Goal: Task Accomplishment & Management: Complete application form

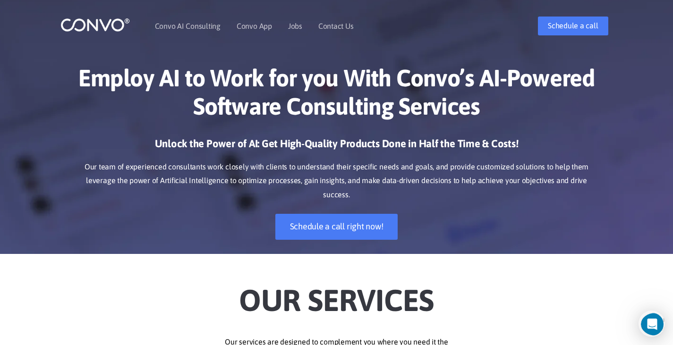
click at [329, 25] on link "Contact Us" at bounding box center [335, 26] width 35 height 8
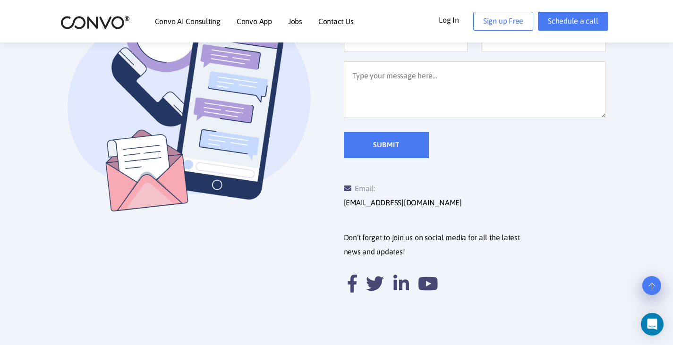
scroll to position [378, 0]
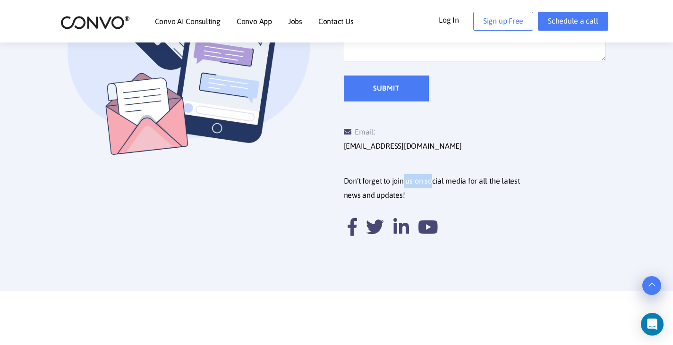
drag, startPoint x: 403, startPoint y: 168, endPoint x: 480, endPoint y: 170, distance: 77.0
click at [459, 174] on p "Don’t forget to join us on social media for all the latest news and updates!" at bounding box center [478, 188] width 269 height 28
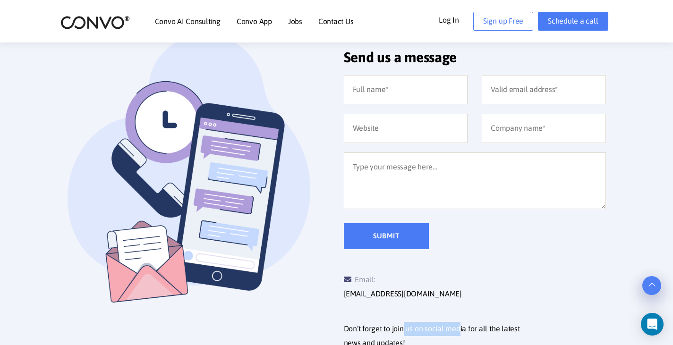
scroll to position [0, 0]
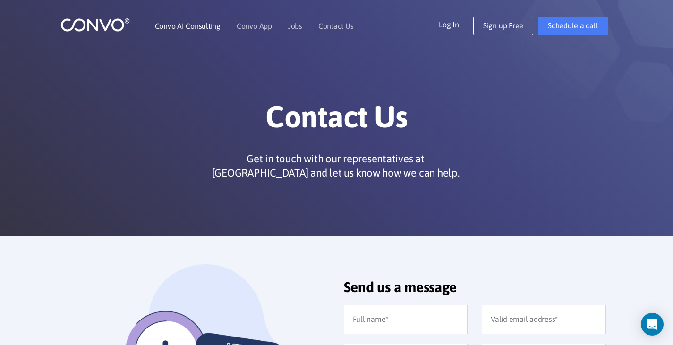
click at [187, 26] on link "Convo AI Consulting" at bounding box center [188, 26] width 66 height 8
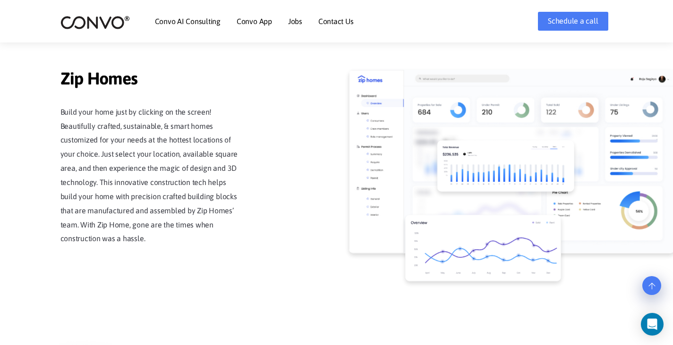
scroll to position [709, 0]
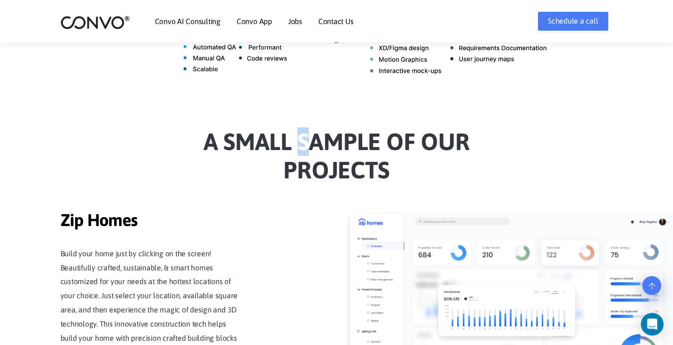
drag, startPoint x: 321, startPoint y: 128, endPoint x: 337, endPoint y: 132, distance: 16.6
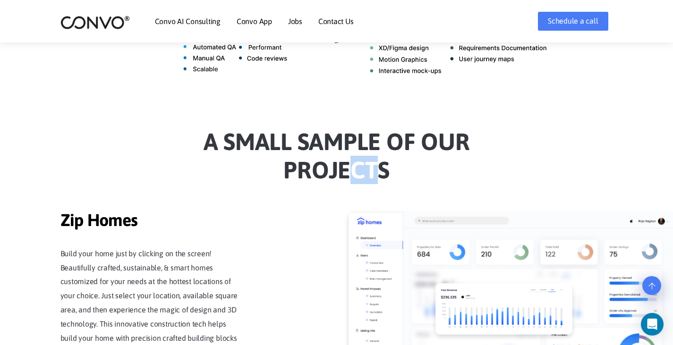
drag, startPoint x: 369, startPoint y: 160, endPoint x: 329, endPoint y: 158, distance: 40.2
click at [337, 161] on h2 "a Small sample of our projects" at bounding box center [337, 160] width 525 height 64
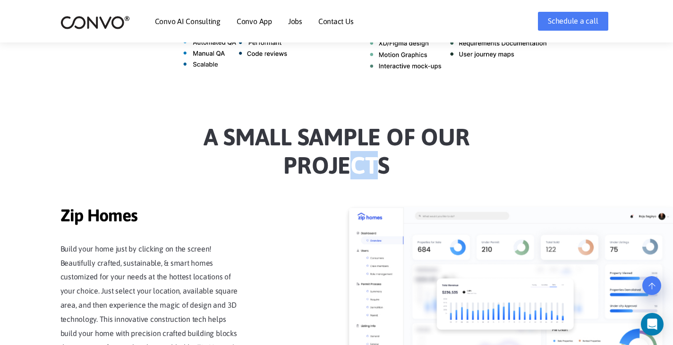
scroll to position [851, 0]
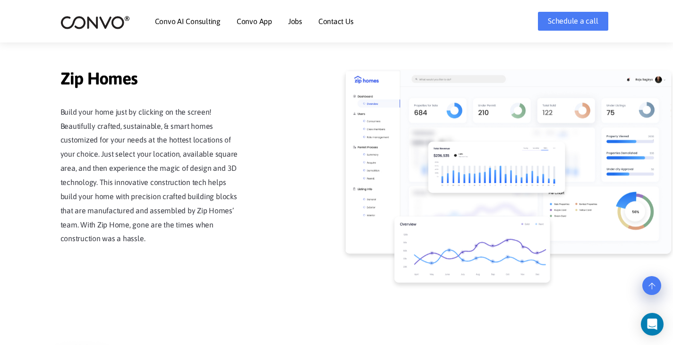
click at [509, 165] on img at bounding box center [496, 167] width 137 height 51
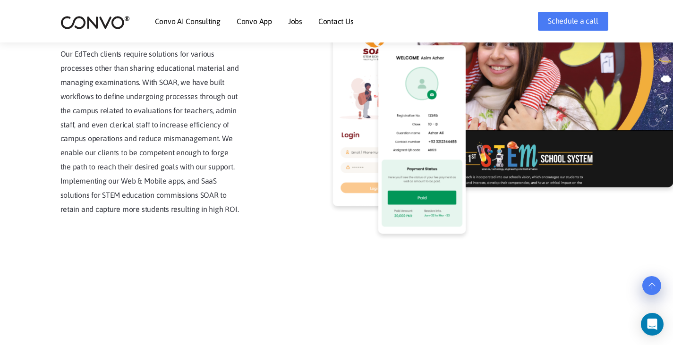
scroll to position [2363, 0]
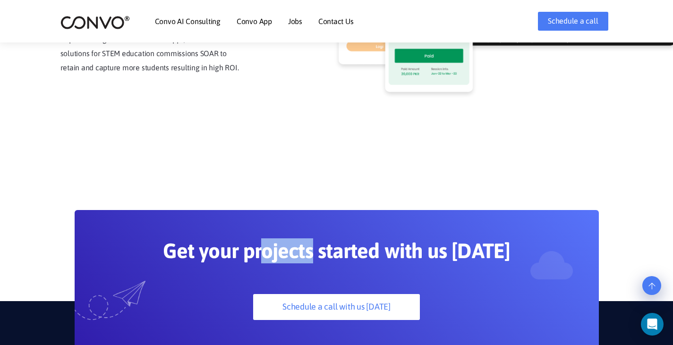
drag, startPoint x: 268, startPoint y: 235, endPoint x: 408, endPoint y: 216, distance: 140.6
click at [353, 239] on h2 "Get your projects started with us today" at bounding box center [337, 255] width 435 height 32
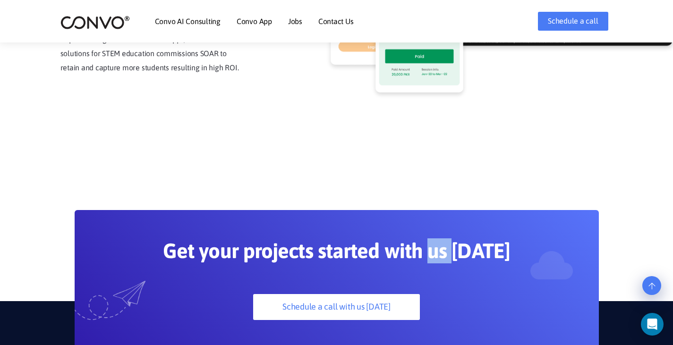
drag, startPoint x: 453, startPoint y: 226, endPoint x: 394, endPoint y: 231, distance: 58.8
click at [399, 239] on h2 "Get your projects started with us today" at bounding box center [337, 255] width 435 height 32
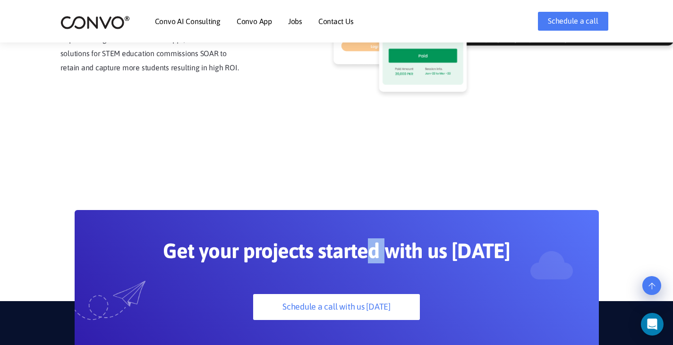
drag, startPoint x: 377, startPoint y: 234, endPoint x: 420, endPoint y: 226, distance: 43.4
click at [412, 239] on h2 "Get your projects started with us today" at bounding box center [337, 255] width 435 height 32
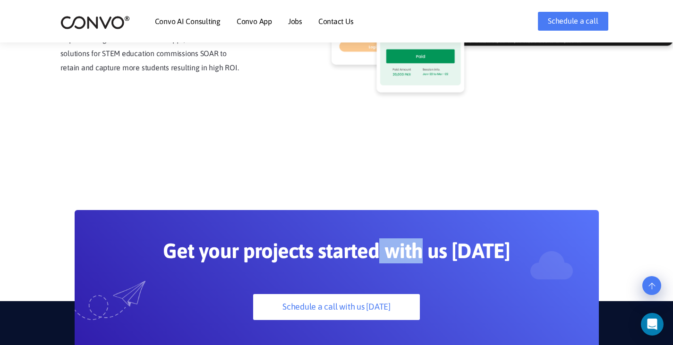
drag, startPoint x: 422, startPoint y: 226, endPoint x: 373, endPoint y: 233, distance: 49.7
click at [374, 239] on h2 "Get your projects started with us today" at bounding box center [337, 255] width 435 height 32
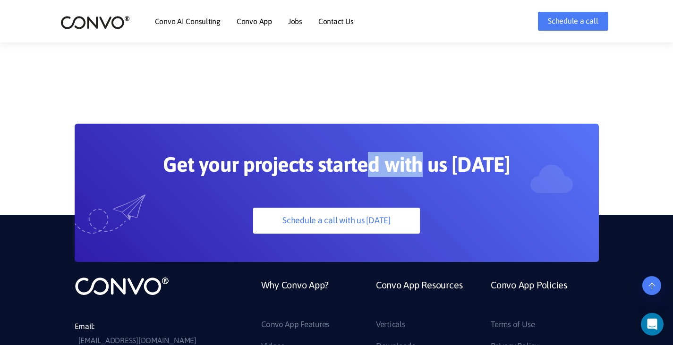
scroll to position [2583, 0]
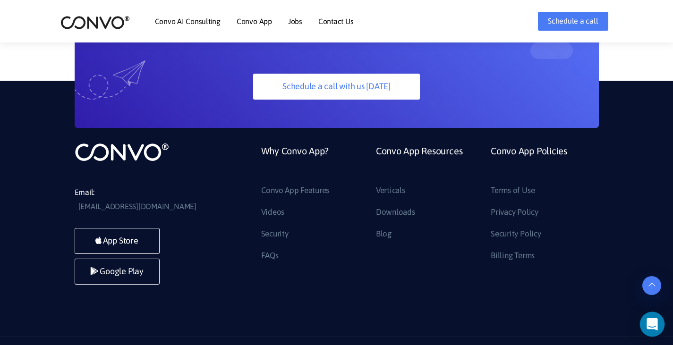
click at [661, 327] on div "Open Intercom Messenger" at bounding box center [652, 324] width 25 height 25
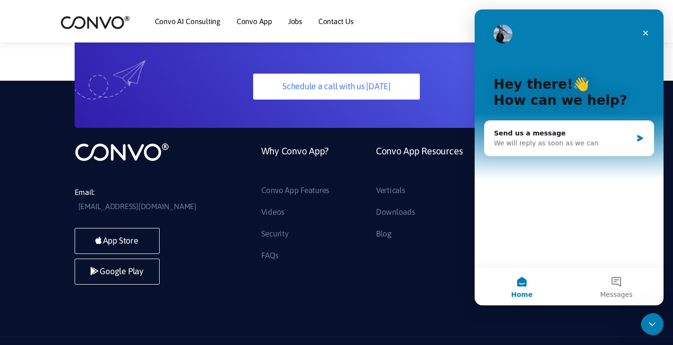
scroll to position [0, 0]
click at [412, 248] on ul "Why Convo App? Convo App Features Videos Security FAQs Convo App Resources Vert…" at bounding box center [426, 206] width 345 height 128
click at [645, 33] on icon "Close" at bounding box center [646, 33] width 8 height 8
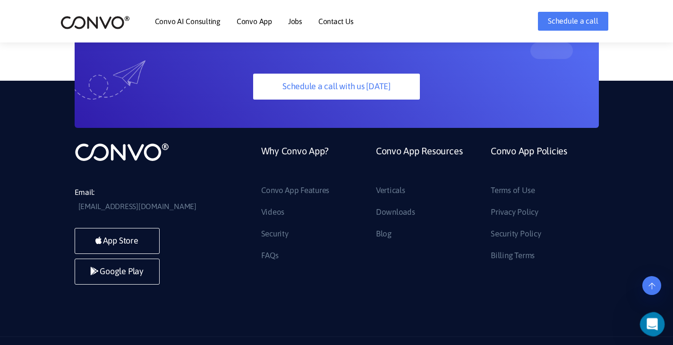
drag, startPoint x: 646, startPoint y: 313, endPoint x: 7, endPoint y: 8, distance: 708.7
drag, startPoint x: 1287, startPoint y: 628, endPoint x: 646, endPoint y: 319, distance: 710.8
click at [645, 319] on div "Open Intercom Messenger" at bounding box center [651, 323] width 31 height 31
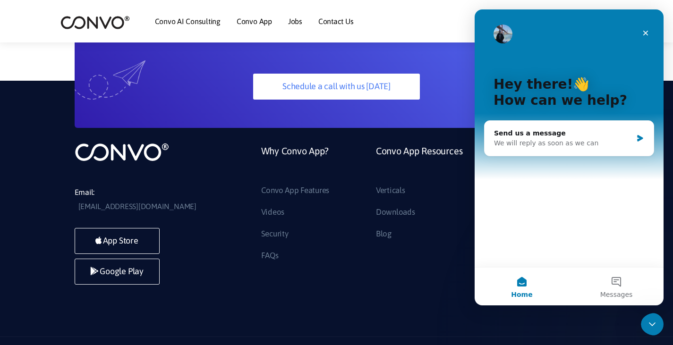
click at [398, 259] on div "Email: support@convo.com App Store Google Play Why Convo App? Convo App Feature…" at bounding box center [336, 209] width 673 height 256
click at [614, 278] on button "Messages" at bounding box center [616, 287] width 95 height 38
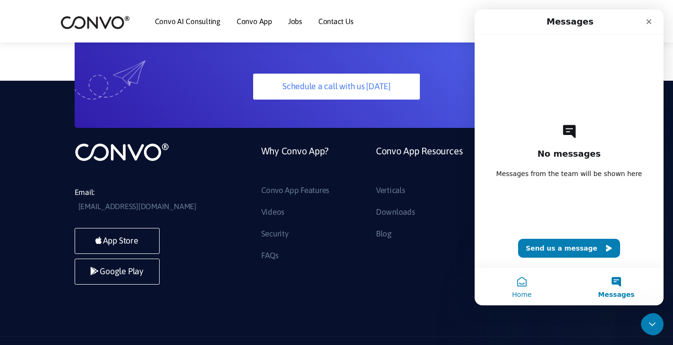
click at [521, 282] on button "Home" at bounding box center [522, 287] width 95 height 38
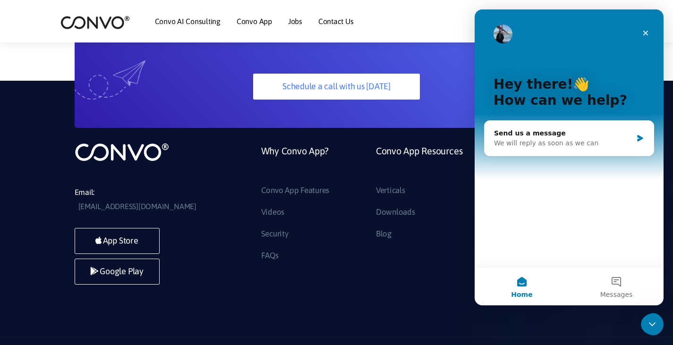
click at [451, 285] on div "Email: support@convo.com App Store Google Play Why Convo App? Convo App Feature…" at bounding box center [336, 209] width 673 height 256
click at [643, 32] on icon "Close" at bounding box center [646, 33] width 8 height 8
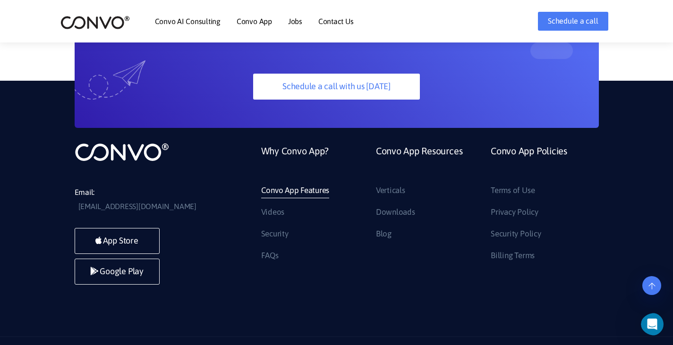
click at [327, 183] on link "Convo App Features" at bounding box center [295, 190] width 69 height 15
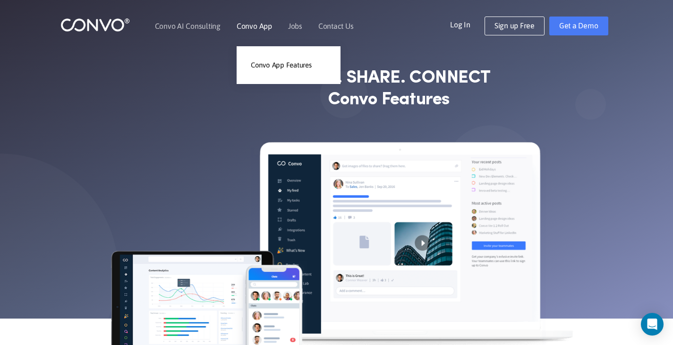
click at [249, 30] on link "Convo App" at bounding box center [254, 26] width 35 height 8
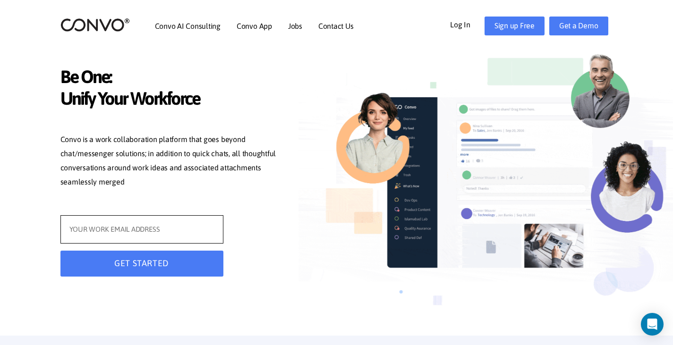
click at [163, 231] on input "text" at bounding box center [141, 229] width 163 height 28
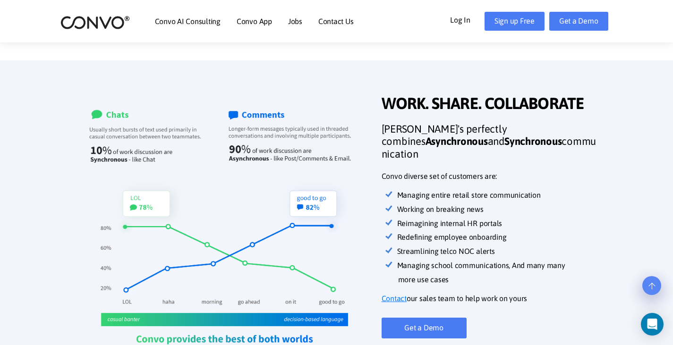
scroll to position [284, 0]
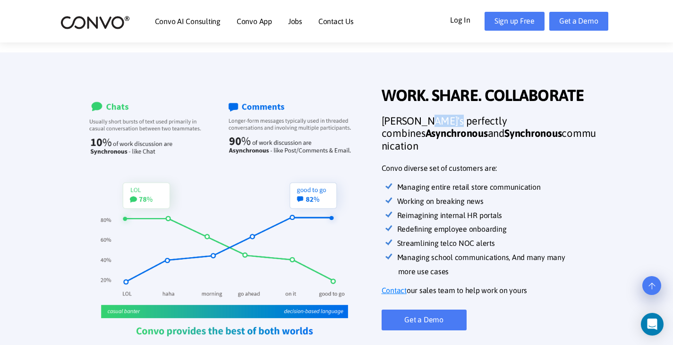
drag, startPoint x: 430, startPoint y: 125, endPoint x: 481, endPoint y: 131, distance: 50.5
click at [469, 130] on h3 "Convo's perfectly combines Asynchronous and Synchronous communication" at bounding box center [490, 137] width 217 height 44
drag, startPoint x: 513, startPoint y: 139, endPoint x: 486, endPoint y: 132, distance: 27.3
click at [500, 137] on h3 "Convo's perfectly combines Asynchronous and Synchronous communication" at bounding box center [490, 137] width 217 height 44
drag, startPoint x: 457, startPoint y: 125, endPoint x: 501, endPoint y: 141, distance: 46.8
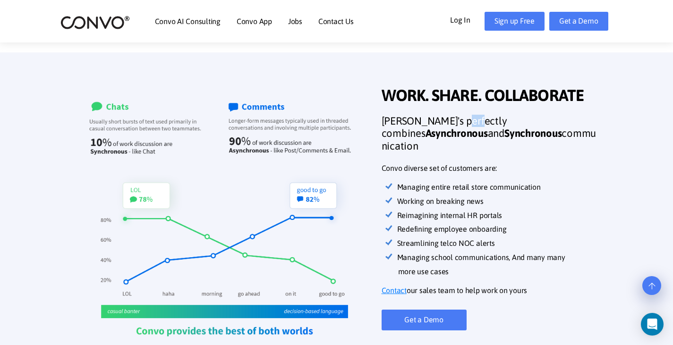
click at [478, 130] on h3 "Convo's perfectly combines Asynchronous and Synchronous communication" at bounding box center [490, 137] width 217 height 44
drag, startPoint x: 508, startPoint y: 146, endPoint x: 483, endPoint y: 140, distance: 25.8
click at [489, 142] on h3 "Convo's perfectly combines Asynchronous and Synchronous communication" at bounding box center [490, 137] width 217 height 44
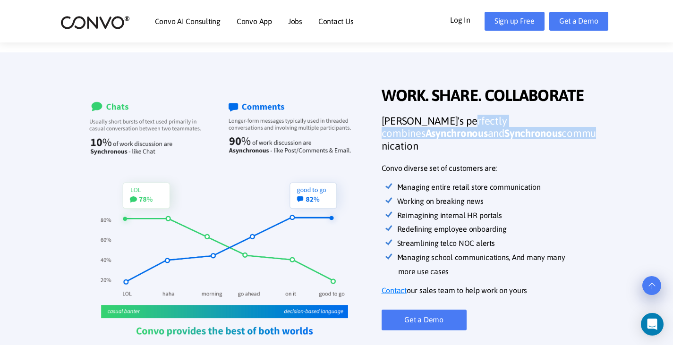
drag, startPoint x: 462, startPoint y: 133, endPoint x: 482, endPoint y: 141, distance: 21.0
click at [470, 136] on h3 "Convo's perfectly combines Asynchronous and Synchronous communication" at bounding box center [490, 137] width 217 height 44
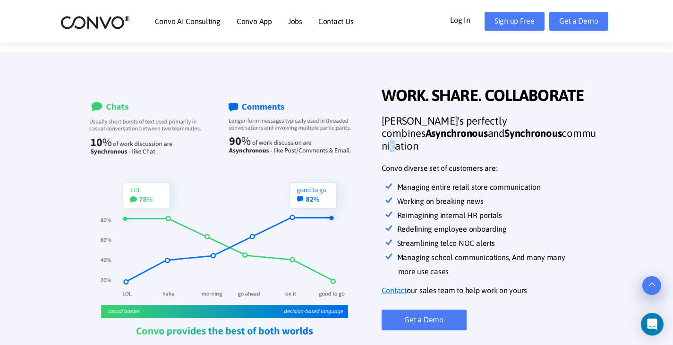
drag, startPoint x: 470, startPoint y: 143, endPoint x: 440, endPoint y: 141, distance: 29.8
click at [466, 143] on h3 "Convo's perfectly combines Asynchronous and Synchronous communication" at bounding box center [490, 137] width 217 height 44
drag, startPoint x: 206, startPoint y: 223, endPoint x: 214, endPoint y: 220, distance: 8.3
click at [206, 223] on img at bounding box center [225, 222] width 300 height 269
drag, startPoint x: 407, startPoint y: 120, endPoint x: 420, endPoint y: 62, distance: 59.4
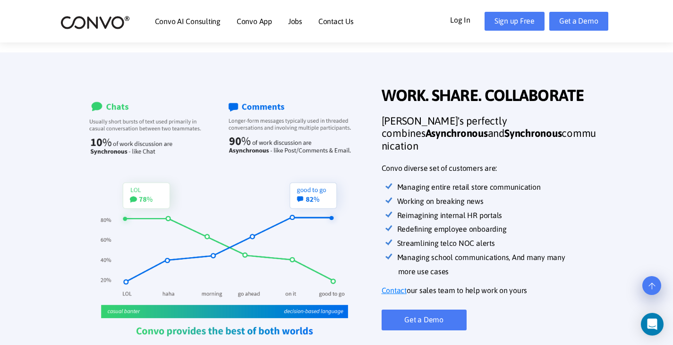
click at [408, 115] on h2 "WORK. SHARE. COLLABORATE" at bounding box center [490, 100] width 217 height 29
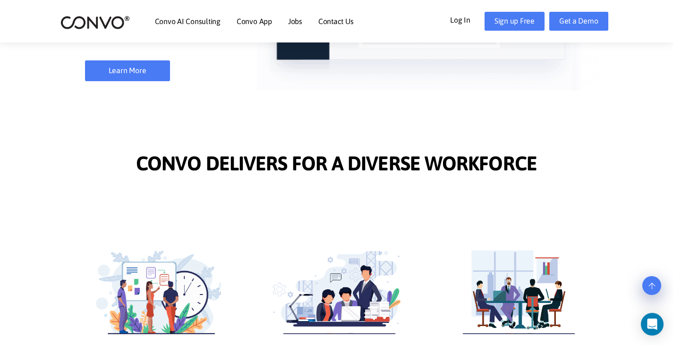
scroll to position [898, 0]
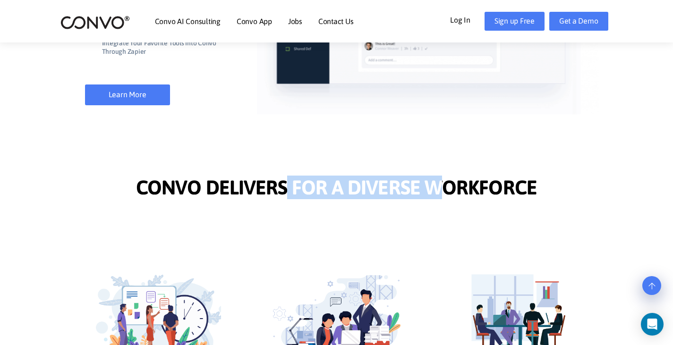
drag, startPoint x: 375, startPoint y: 180, endPoint x: 432, endPoint y: 178, distance: 56.7
click at [432, 178] on span "CONVO DELIVERS FOR A DIVERSE WORKFORCE" at bounding box center [336, 189] width 401 height 26
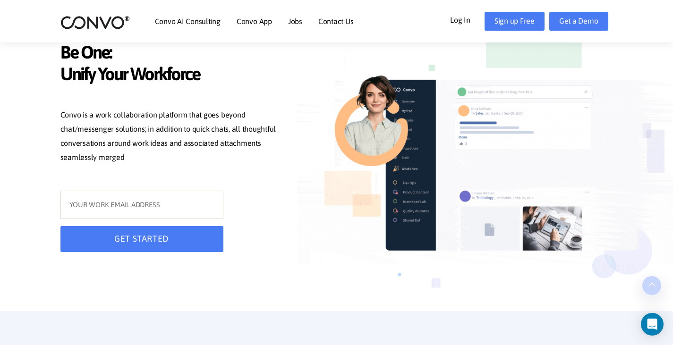
scroll to position [0, 0]
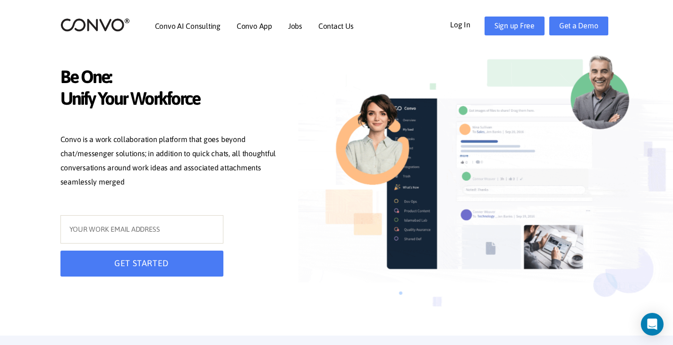
drag, startPoint x: 221, startPoint y: 159, endPoint x: 240, endPoint y: 166, distance: 19.7
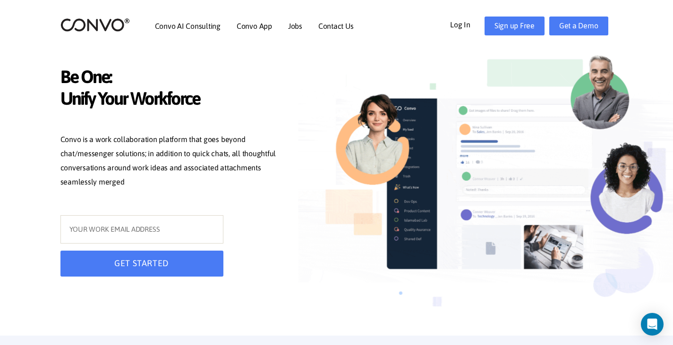
click at [229, 162] on p "Convo is a work collaboration platform that goes beyond chat/messenger solution…" at bounding box center [171, 162] width 222 height 59
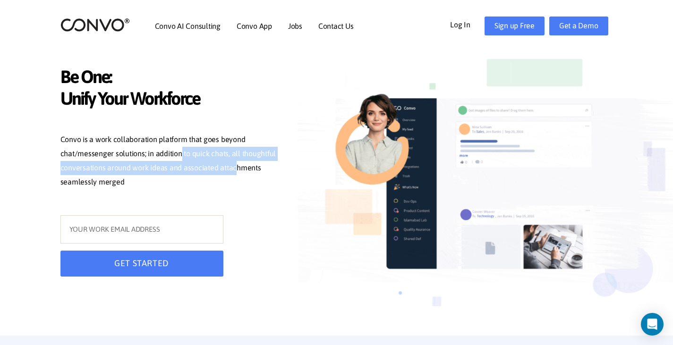
click at [208, 163] on p "Convo is a work collaboration platform that goes beyond chat/messenger solution…" at bounding box center [171, 162] width 222 height 59
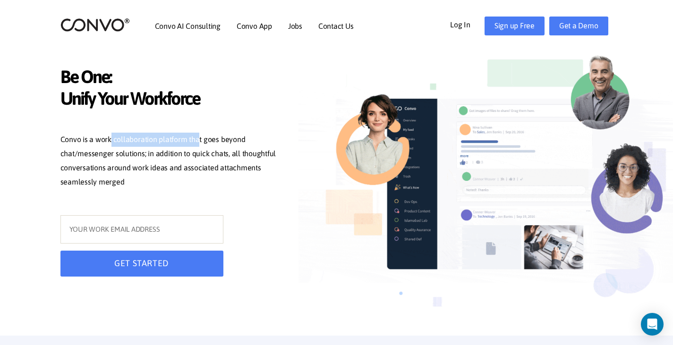
drag, startPoint x: 117, startPoint y: 140, endPoint x: 196, endPoint y: 142, distance: 78.5
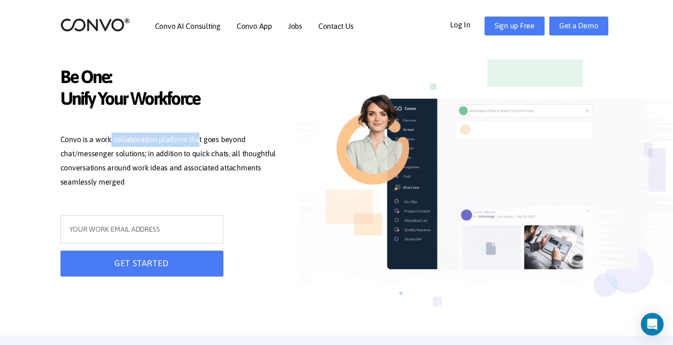
click at [195, 142] on p "Convo is a work collaboration platform that goes beyond chat/messenger solution…" at bounding box center [171, 162] width 222 height 59
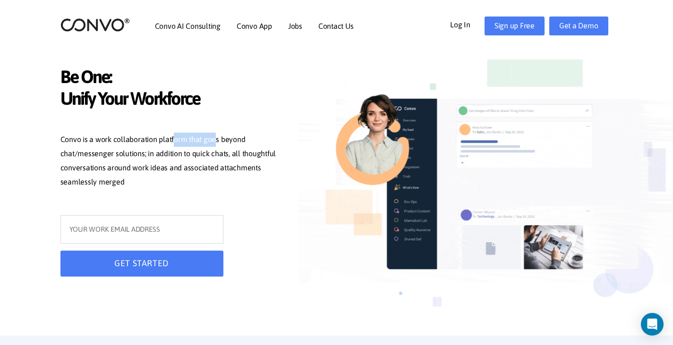
drag, startPoint x: 195, startPoint y: 141, endPoint x: 163, endPoint y: 139, distance: 31.7
click at [168, 140] on p "Convo is a work collaboration platform that goes beyond chat/messenger solution…" at bounding box center [171, 162] width 222 height 59
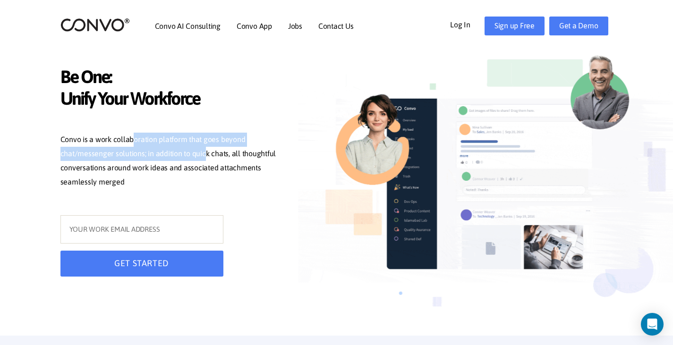
drag, startPoint x: 129, startPoint y: 134, endPoint x: 202, endPoint y: 151, distance: 74.6
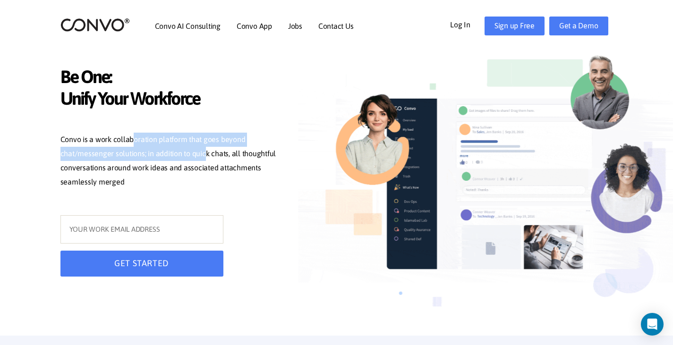
click at [202, 151] on p "Convo is a work collaboration platform that goes beyond chat/messenger solution…" at bounding box center [171, 162] width 222 height 59
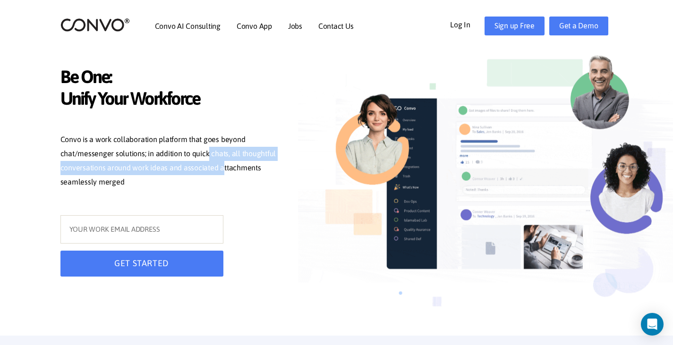
drag, startPoint x: 217, startPoint y: 162, endPoint x: 204, endPoint y: 154, distance: 15.9
click at [205, 154] on p "Convo is a work collaboration platform that goes beyond chat/messenger solution…" at bounding box center [171, 162] width 222 height 59
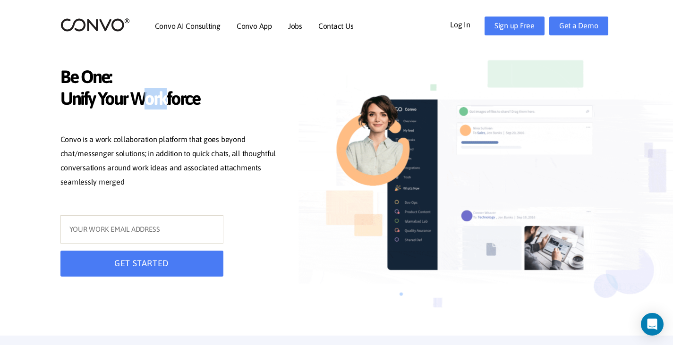
drag, startPoint x: 157, startPoint y: 95, endPoint x: 166, endPoint y: 95, distance: 9.5
click at [166, 95] on span "Unify Your Workforce" at bounding box center [171, 100] width 222 height 24
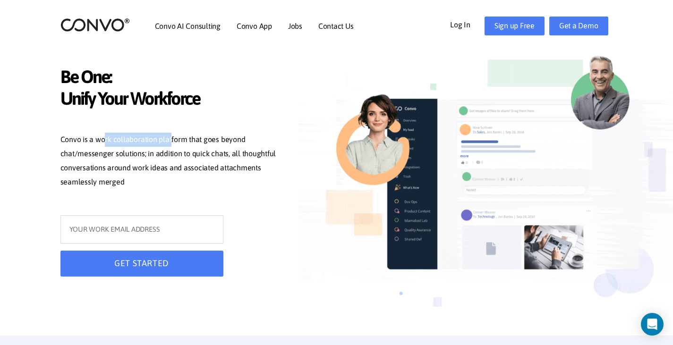
drag, startPoint x: 99, startPoint y: 140, endPoint x: 167, endPoint y: 137, distance: 68.1
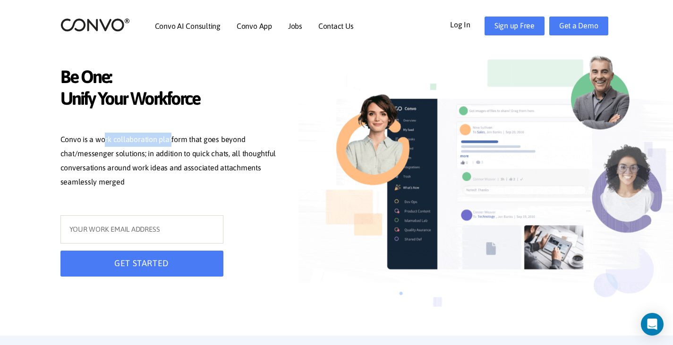
click at [167, 137] on p "Convo is a work collaboration platform that goes beyond chat/messenger solution…" at bounding box center [171, 162] width 222 height 59
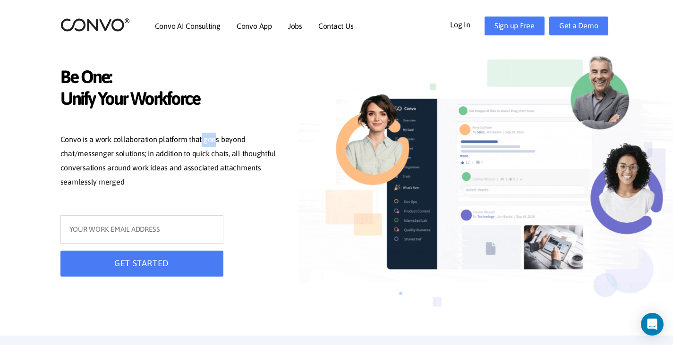
drag, startPoint x: 198, startPoint y: 139, endPoint x: 213, endPoint y: 139, distance: 14.7
click at [213, 139] on p "Convo is a work collaboration platform that goes beyond chat/messenger solution…" at bounding box center [171, 162] width 222 height 59
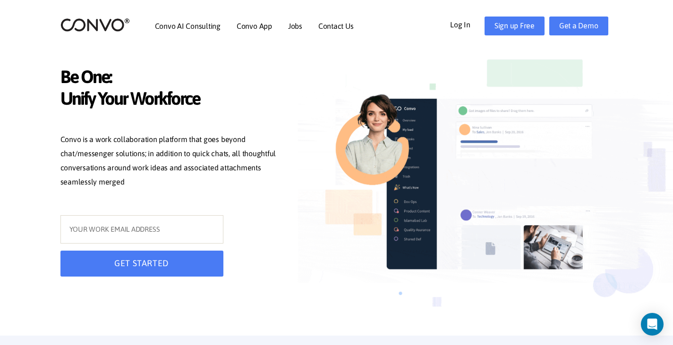
click at [208, 146] on p "Convo is a work collaboration platform that goes beyond chat/messenger solution…" at bounding box center [171, 162] width 222 height 59
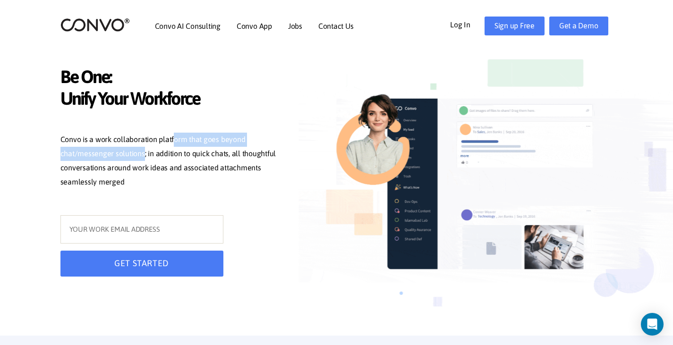
drag, startPoint x: 144, startPoint y: 148, endPoint x: 178, endPoint y: 138, distance: 35.4
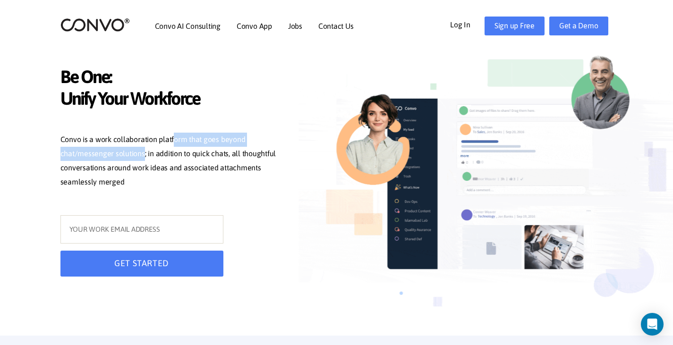
click at [176, 138] on p "Convo is a work collaboration platform that goes beyond chat/messenger solution…" at bounding box center [171, 162] width 222 height 59
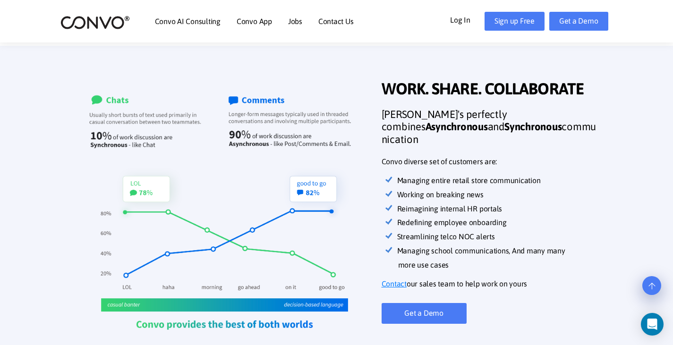
scroll to position [284, 0]
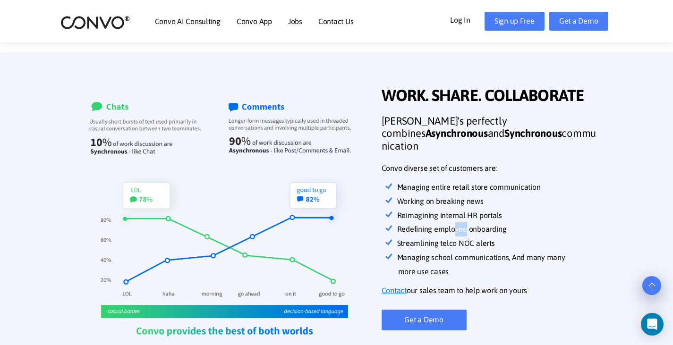
click at [466, 228] on li "Redefining employee onboarding" at bounding box center [498, 230] width 201 height 14
drag, startPoint x: 481, startPoint y: 240, endPoint x: 466, endPoint y: 242, distance: 15.3
click at [474, 241] on li "Streamlining telco NOC alerts" at bounding box center [498, 244] width 201 height 14
drag, startPoint x: 462, startPoint y: 157, endPoint x: 466, endPoint y: 155, distance: 5.1
click at [466, 162] on p "Convo diverse set of customers are:" at bounding box center [490, 169] width 217 height 14
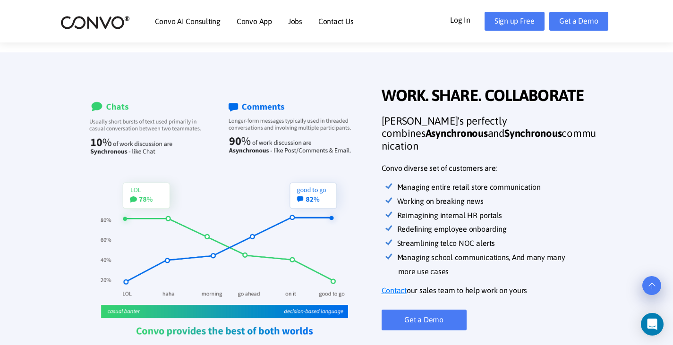
drag, startPoint x: 474, startPoint y: 160, endPoint x: 452, endPoint y: 160, distance: 21.7
click at [470, 162] on p "Convo diverse set of customers are:" at bounding box center [490, 169] width 217 height 14
drag, startPoint x: 452, startPoint y: 160, endPoint x: 480, endPoint y: 156, distance: 28.1
click at [475, 162] on p "Convo diverse set of customers are:" at bounding box center [490, 169] width 217 height 14
drag, startPoint x: 484, startPoint y: 159, endPoint x: 473, endPoint y: 161, distance: 11.0
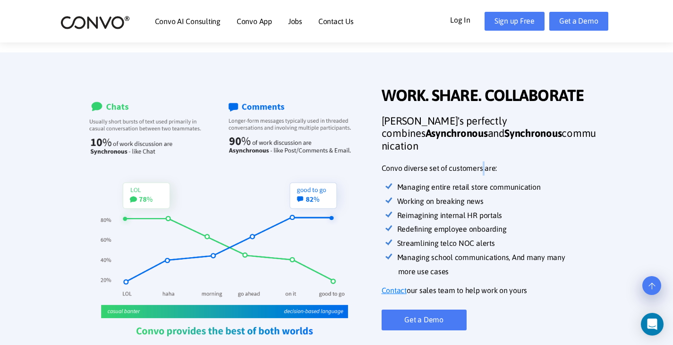
click at [476, 162] on p "Convo diverse set of customers are:" at bounding box center [490, 169] width 217 height 14
drag, startPoint x: 456, startPoint y: 179, endPoint x: 488, endPoint y: 178, distance: 32.2
click at [488, 181] on li "Managing entire retail store communication" at bounding box center [498, 188] width 201 height 14
drag, startPoint x: 474, startPoint y: 195, endPoint x: 457, endPoint y: 195, distance: 17.5
click at [461, 195] on li "Working on breaking news" at bounding box center [498, 202] width 201 height 14
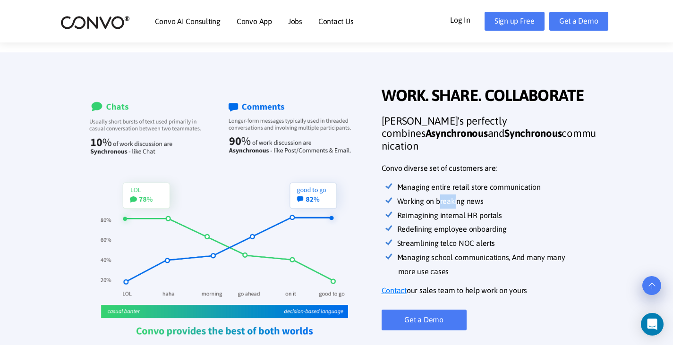
drag, startPoint x: 441, startPoint y: 196, endPoint x: 473, endPoint y: 196, distance: 32.6
click at [462, 196] on li "Working on breaking news" at bounding box center [498, 202] width 201 height 14
drag, startPoint x: 442, startPoint y: 208, endPoint x: 482, endPoint y: 209, distance: 39.7
click at [473, 209] on li "Reimagining internal HR portals" at bounding box center [498, 216] width 201 height 14
click at [475, 210] on li "Reimagining internal HR portals" at bounding box center [498, 216] width 201 height 14
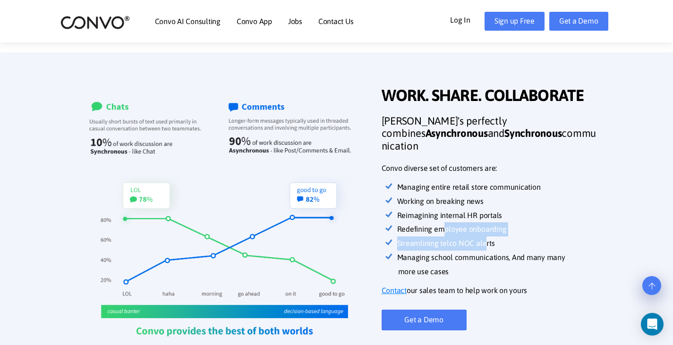
drag, startPoint x: 447, startPoint y: 226, endPoint x: 502, endPoint y: 241, distance: 57.9
click at [494, 235] on ul "Managing entire retail store communication Working on breaking news Reimagining…" at bounding box center [498, 230] width 201 height 99
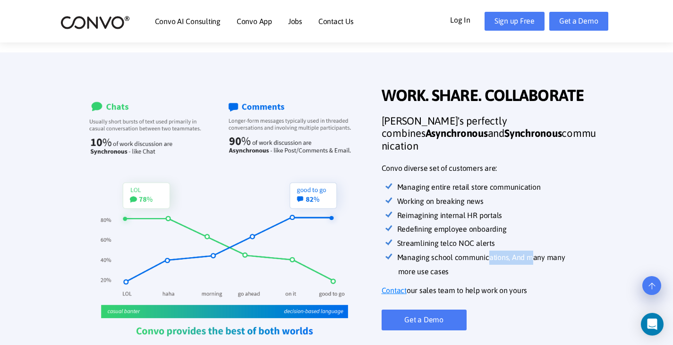
click at [537, 251] on li "Managing school communications, And many many more use cases" at bounding box center [498, 265] width 201 height 28
drag, startPoint x: 553, startPoint y: 251, endPoint x: 508, endPoint y: 252, distance: 44.4
click at [542, 252] on li "Managing school communications, And many many more use cases" at bounding box center [498, 265] width 201 height 28
drag, startPoint x: 436, startPoint y: 244, endPoint x: 482, endPoint y: 244, distance: 45.8
click at [470, 244] on li "Streamlining telco NOC alerts" at bounding box center [498, 244] width 201 height 14
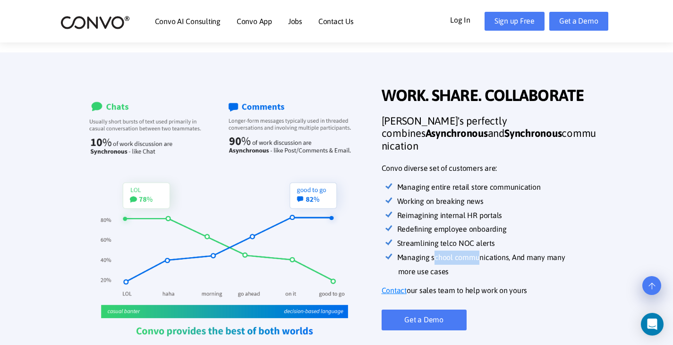
drag, startPoint x: 480, startPoint y: 255, endPoint x: 434, endPoint y: 249, distance: 45.7
click at [434, 251] on li "Managing school communications, And many many more use cases" at bounding box center [498, 265] width 201 height 28
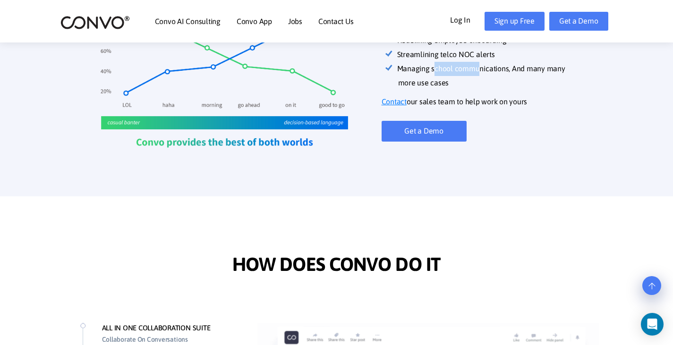
scroll to position [614, 0]
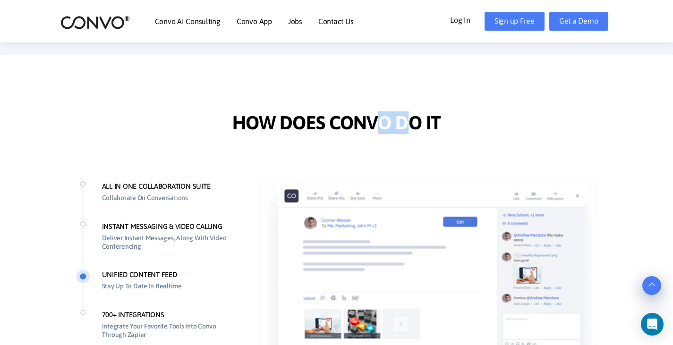
drag, startPoint x: 413, startPoint y: 117, endPoint x: 342, endPoint y: 119, distance: 71.9
click at [346, 118] on span "HOW DOES CONVO DO IT" at bounding box center [336, 124] width 208 height 25
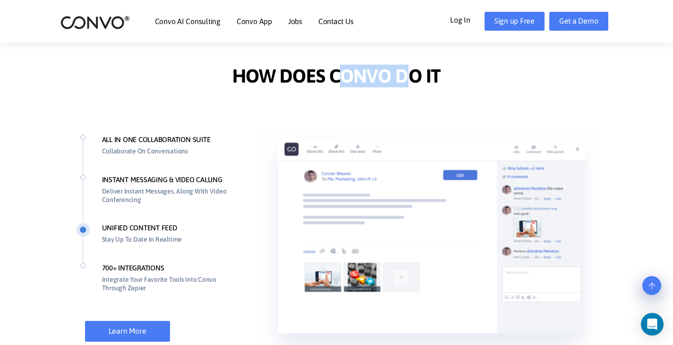
scroll to position [709, 0]
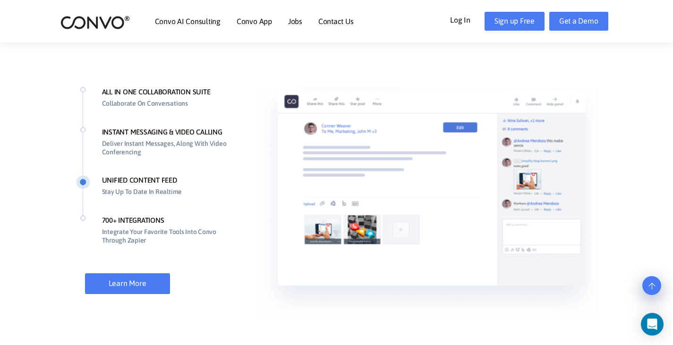
click at [102, 132] on li "INSTANT MESSAGING & VIDEO CALLING Deliver Instant Messages, Along With Video Co…" at bounding box center [157, 151] width 163 height 49
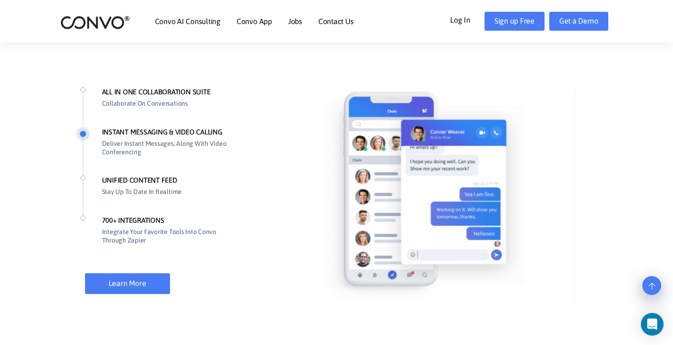
click at [81, 96] on li "ALL IN ONE COLLABORATION SUITE Collaborate On Conversations" at bounding box center [157, 107] width 163 height 40
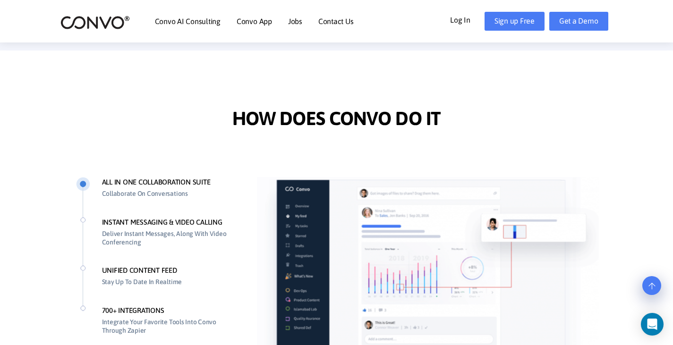
scroll to position [614, 0]
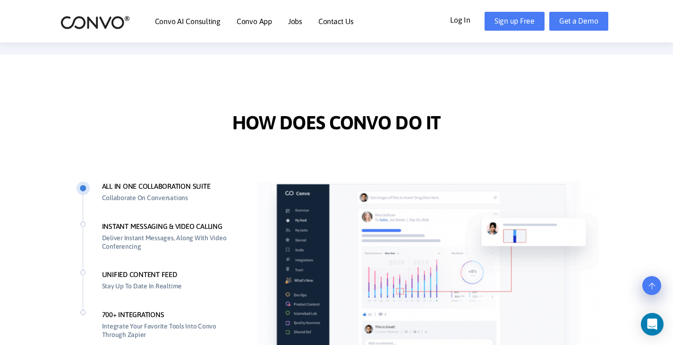
click at [95, 220] on li "ALL IN ONE COLLABORATION SUITE Collaborate On Conversations" at bounding box center [157, 201] width 163 height 40
click at [90, 230] on li "INSTANT MESSAGING & VIDEO CALLING Deliver Instant Messages, Along With Video Co…" at bounding box center [157, 246] width 163 height 49
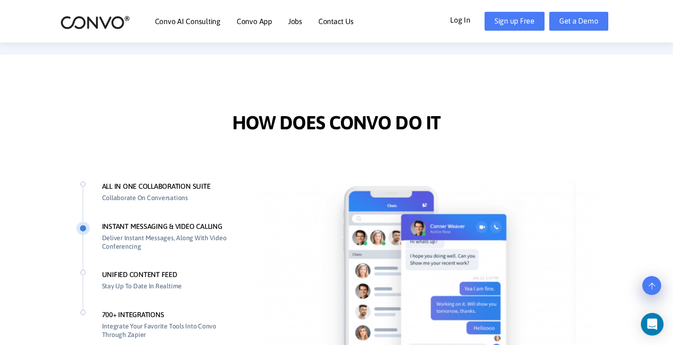
click at [106, 189] on li "ALL IN ONE COLLABORATION SUITE Collaborate On Conversations" at bounding box center [157, 201] width 163 height 40
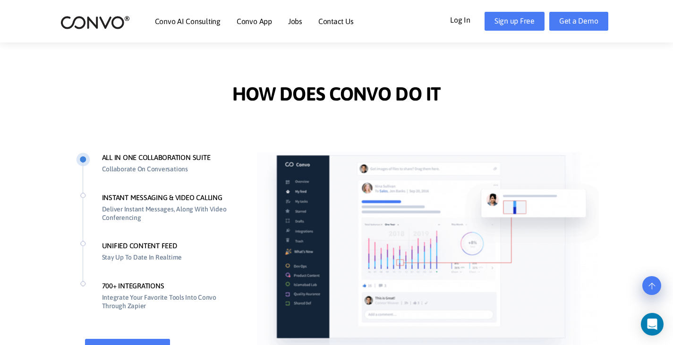
scroll to position [662, 0]
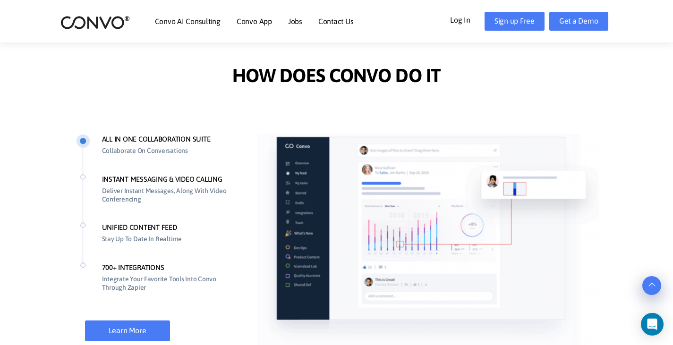
click at [106, 206] on li "INSTANT MESSAGING & VIDEO CALLING Deliver Instant Messages, Along With Video Co…" at bounding box center [157, 198] width 163 height 49
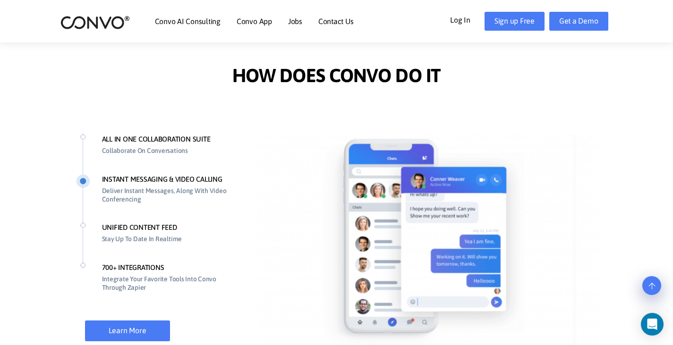
click at [113, 243] on p "Stay Up To Date In Realtime" at bounding box center [166, 238] width 129 height 11
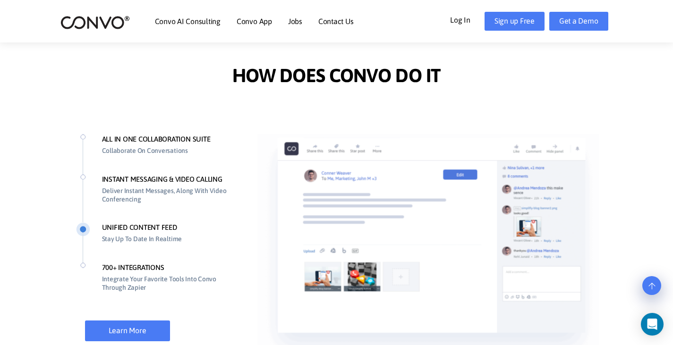
click at [114, 270] on li "700+ INTEGRATIONS Integrate Your Favorite Tools Into Convo Through Zapier" at bounding box center [157, 287] width 163 height 49
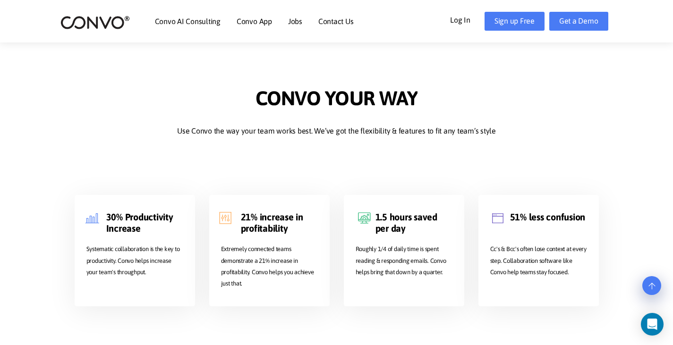
scroll to position [1559, 0]
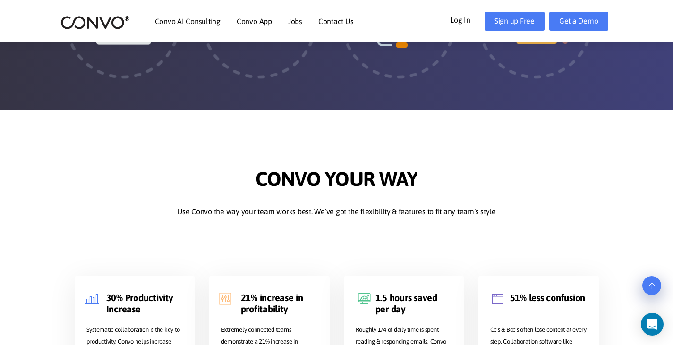
drag, startPoint x: 257, startPoint y: 178, endPoint x: 348, endPoint y: 194, distance: 92.5
click at [348, 194] on h2 "Convo Your Way" at bounding box center [337, 186] width 525 height 38
drag, startPoint x: 258, startPoint y: 209, endPoint x: 369, endPoint y: 211, distance: 111.1
click at [369, 211] on p "Use Convo the way your team works best. We’ve got the flexibility & features to…" at bounding box center [337, 212] width 525 height 14
drag, startPoint x: 379, startPoint y: 209, endPoint x: 281, endPoint y: 209, distance: 97.8
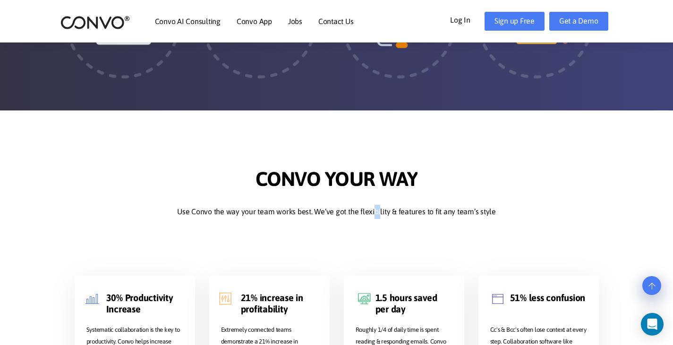
click at [349, 209] on p "Use Convo the way your team works best. We’ve got the flexibility & features to…" at bounding box center [337, 212] width 525 height 14
drag, startPoint x: 335, startPoint y: 214, endPoint x: 386, endPoint y: 214, distance: 51.0
click at [355, 214] on p "Use Convo the way your team works best. We’ve got the flexibility & features to…" at bounding box center [337, 212] width 525 height 14
drag, startPoint x: 387, startPoint y: 215, endPoint x: 344, endPoint y: 215, distance: 43.5
click at [358, 215] on p "Use Convo the way your team works best. We’ve got the flexibility & features to…" at bounding box center [337, 212] width 525 height 14
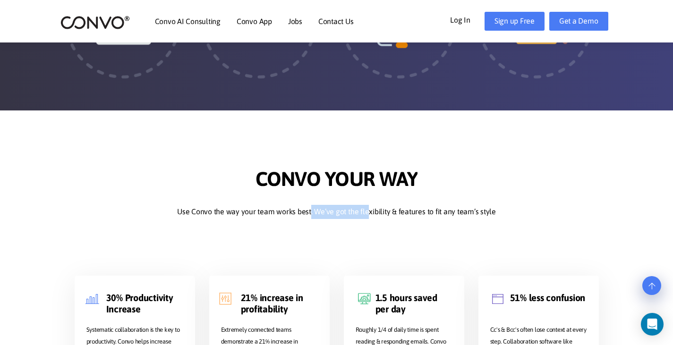
click at [373, 215] on p "Use Convo the way your team works best. We’ve got the flexibility & features to…" at bounding box center [337, 212] width 525 height 14
drag, startPoint x: 456, startPoint y: 211, endPoint x: 396, endPoint y: 212, distance: 60.0
click at [414, 212] on p "Use Convo the way your team works best. We’ve got the flexibility & features to…" at bounding box center [337, 212] width 525 height 14
click at [382, 214] on p "Use Convo the way your team works best. We’ve got the flexibility & features to…" at bounding box center [337, 212] width 525 height 14
drag, startPoint x: 434, startPoint y: 212, endPoint x: 378, endPoint y: 210, distance: 56.8
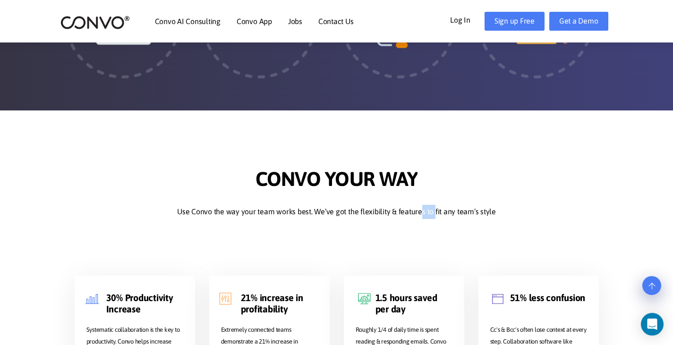
click at [410, 209] on p "Use Convo the way your team works best. We’ve got the flexibility & features to…" at bounding box center [337, 212] width 525 height 14
drag, startPoint x: 336, startPoint y: 215, endPoint x: 396, endPoint y: 208, distance: 60.4
click at [396, 208] on p "Use Convo the way your team works best. We’ve got the flexibility & features to…" at bounding box center [337, 212] width 525 height 14
drag, startPoint x: 439, startPoint y: 204, endPoint x: 327, endPoint y: 190, distance: 112.8
click at [374, 193] on div "Convo Your Way Use Convo the way your team works best. We’ve got the flexibilit…" at bounding box center [337, 195] width 525 height 57
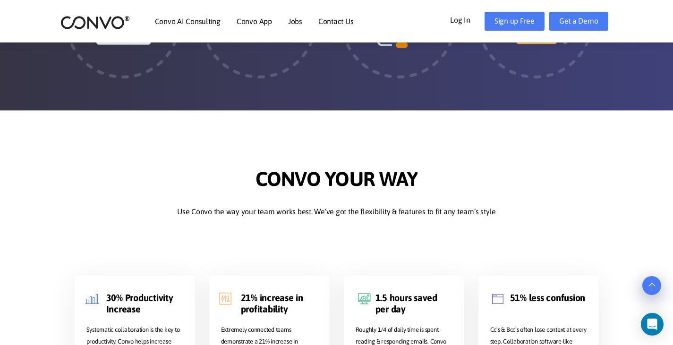
click at [260, 234] on div "Convo Your Way Use Convo the way your team works best. We’ve got the flexibilit…" at bounding box center [337, 277] width 539 height 221
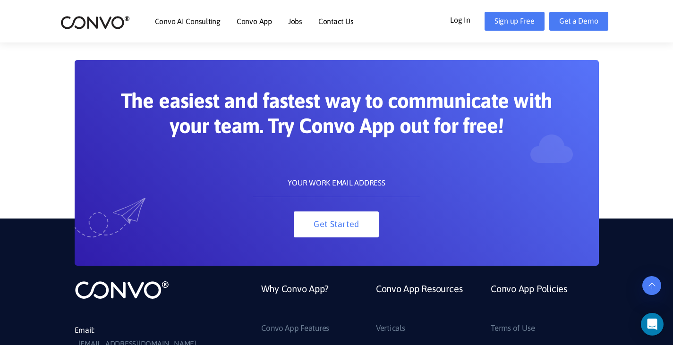
scroll to position [2047, 0]
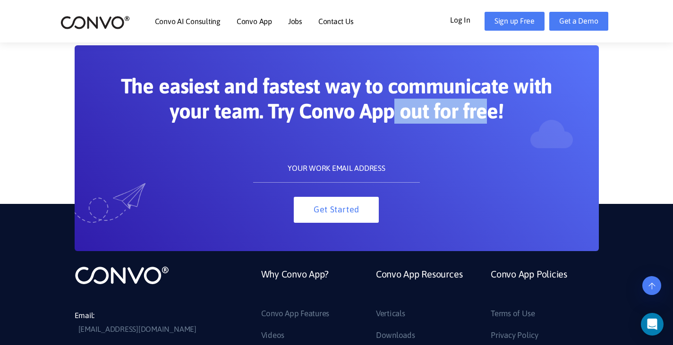
drag, startPoint x: 410, startPoint y: 115, endPoint x: 502, endPoint y: 120, distance: 92.7
click at [502, 120] on h2 "The easiest and fastest way to communicate with your team. Try Convo App out fo…" at bounding box center [337, 102] width 435 height 57
drag, startPoint x: 333, startPoint y: 92, endPoint x: 407, endPoint y: 92, distance: 74.7
click at [375, 92] on h2 "The easiest and fastest way to communicate with your team. Try Convo App out fo…" at bounding box center [337, 102] width 435 height 57
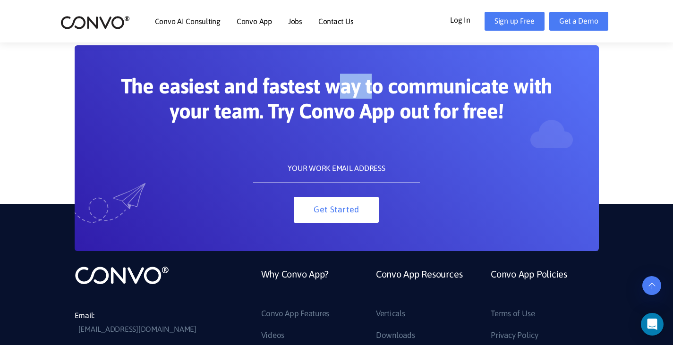
scroll to position [2032, 0]
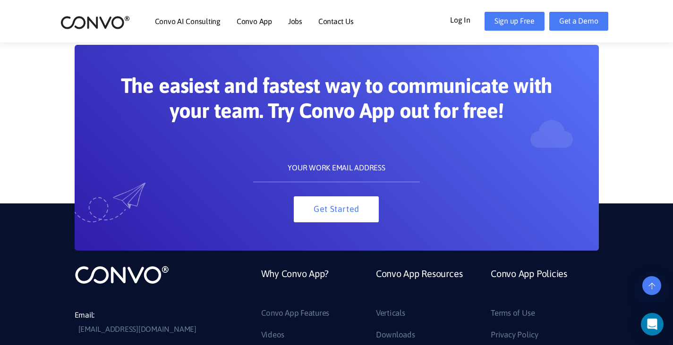
click at [361, 174] on input "text" at bounding box center [336, 168] width 167 height 28
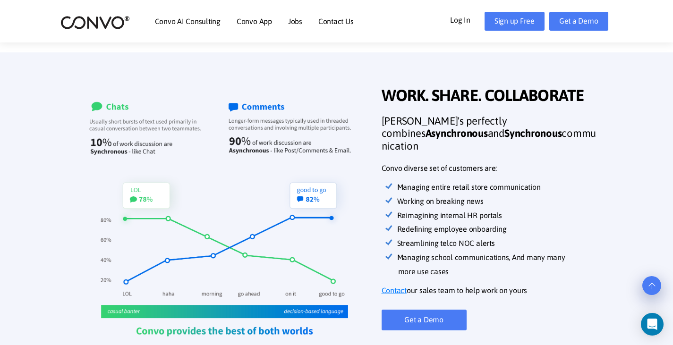
scroll to position [0, 0]
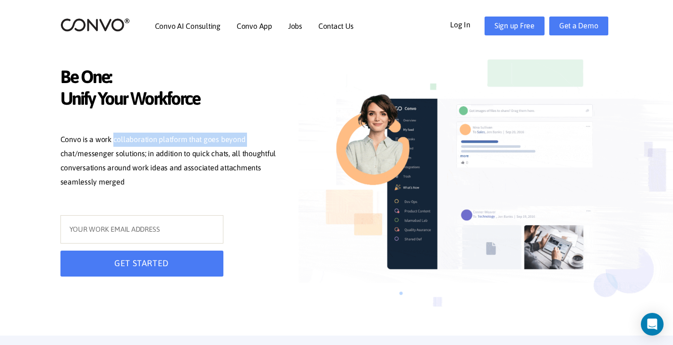
drag, startPoint x: 249, startPoint y: 146, endPoint x: 77, endPoint y: 139, distance: 171.2
click at [95, 138] on p "Convo is a work collaboration platform that goes beyond chat/messenger solution…" at bounding box center [171, 162] width 222 height 59
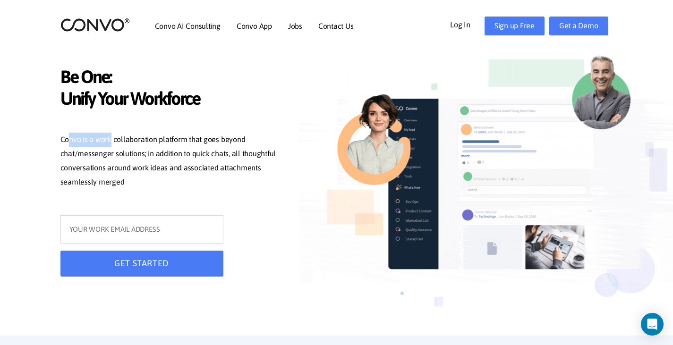
drag, startPoint x: 68, startPoint y: 145, endPoint x: 111, endPoint y: 142, distance: 43.1
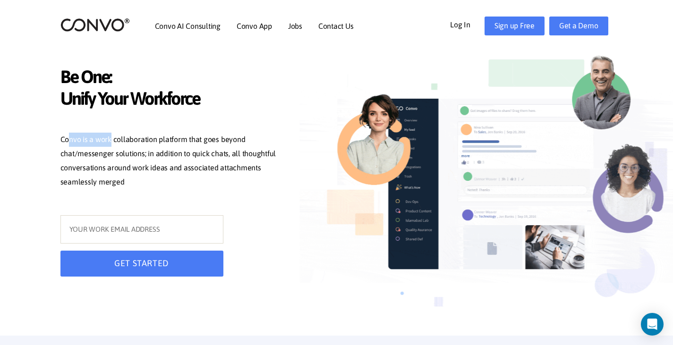
click at [111, 142] on p "Convo is a work collaboration platform that goes beyond chat/messenger solution…" at bounding box center [171, 162] width 222 height 59
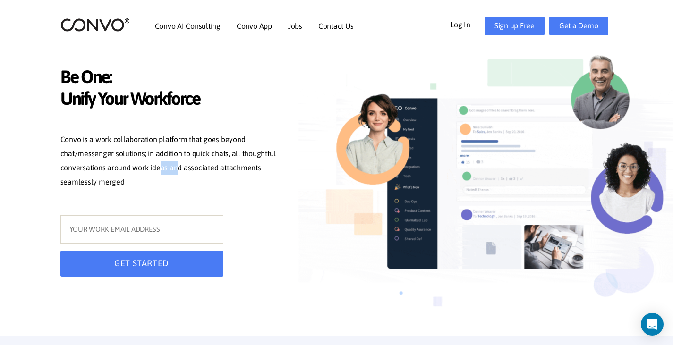
drag, startPoint x: 171, startPoint y: 166, endPoint x: 147, endPoint y: 162, distance: 24.0
click at [151, 164] on p "Convo is a work collaboration platform that goes beyond chat/messenger solution…" at bounding box center [171, 162] width 222 height 59
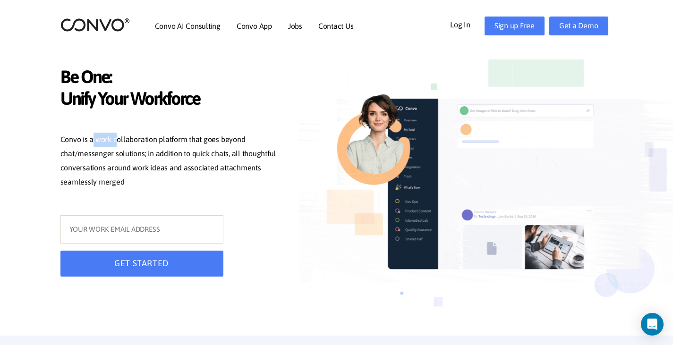
drag, startPoint x: 90, startPoint y: 142, endPoint x: 120, endPoint y: 142, distance: 29.3
click at [114, 142] on p "Convo is a work collaboration platform that goes beyond chat/messenger solution…" at bounding box center [171, 162] width 222 height 59
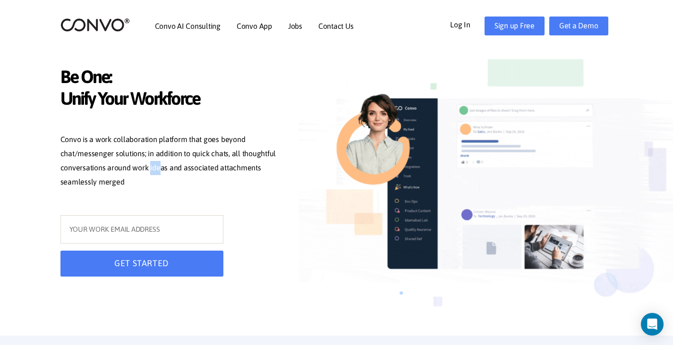
drag, startPoint x: 154, startPoint y: 170, endPoint x: 132, endPoint y: 162, distance: 23.2
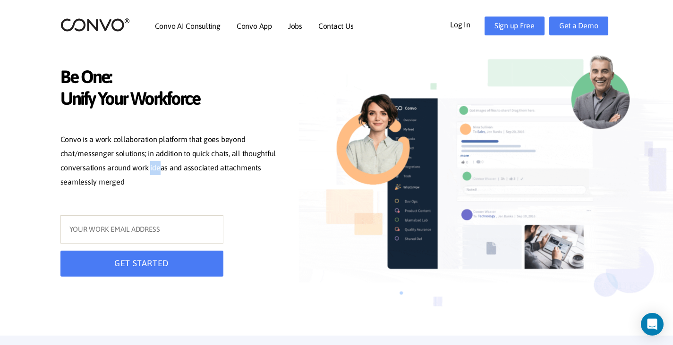
click at [146, 169] on p "Convo is a work collaboration platform that goes beyond chat/messenger solution…" at bounding box center [171, 162] width 222 height 59
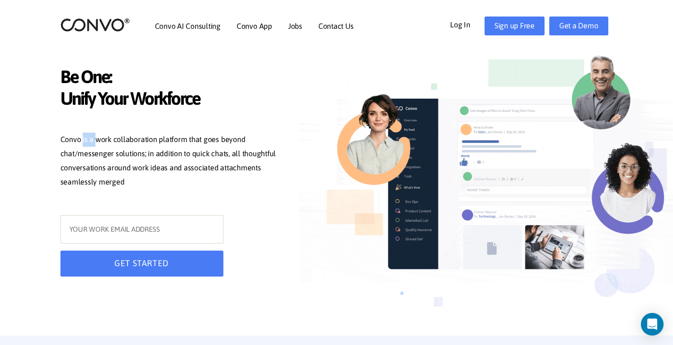
drag, startPoint x: 80, startPoint y: 141, endPoint x: 105, endPoint y: 145, distance: 25.7
click at [99, 144] on p "Convo is a work collaboration platform that goes beyond chat/messenger solution…" at bounding box center [171, 162] width 222 height 59
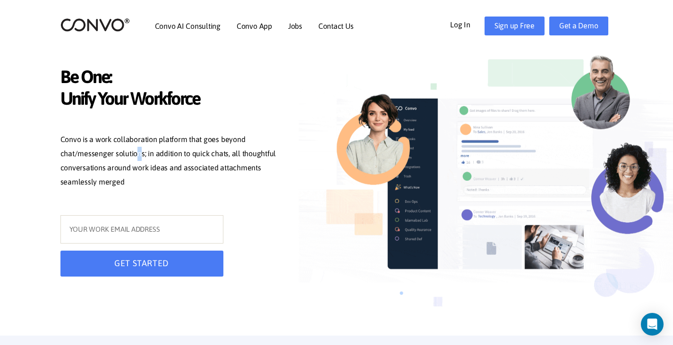
drag, startPoint x: 135, startPoint y: 155, endPoint x: 122, endPoint y: 155, distance: 12.3
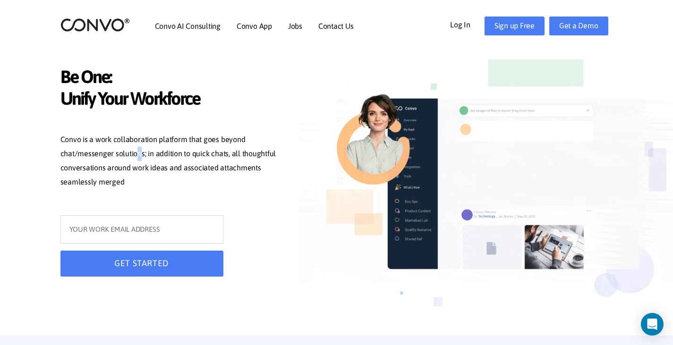
click at [127, 155] on p "Convo is a work collaboration platform that goes beyond chat/messenger solution…" at bounding box center [171, 162] width 222 height 59
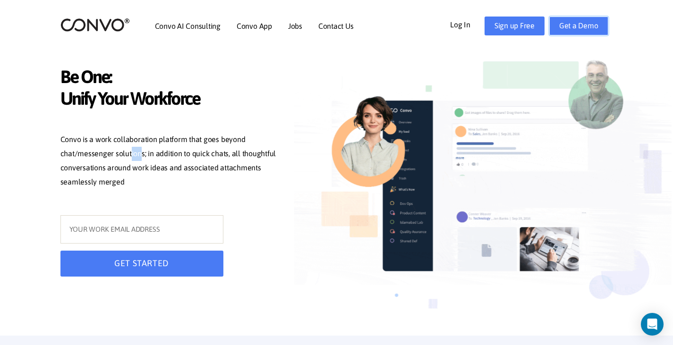
click at [571, 27] on link "Get a Demo" at bounding box center [579, 26] width 59 height 19
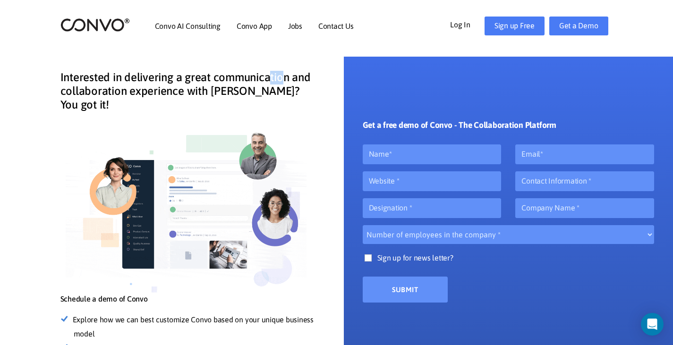
drag, startPoint x: 263, startPoint y: 82, endPoint x: 246, endPoint y: 83, distance: 17.0
click at [257, 84] on h4 "Interested in delivering a great communication and collaboration experience wit…" at bounding box center [187, 95] width 255 height 48
click at [201, 86] on h4 "Interested in delivering a great communication and collaboration experience wit…" at bounding box center [187, 95] width 255 height 48
drag, startPoint x: 248, startPoint y: 89, endPoint x: 210, endPoint y: 85, distance: 38.5
click at [230, 89] on h4 "Interested in delivering a great communication and collaboration experience wit…" at bounding box center [187, 95] width 255 height 48
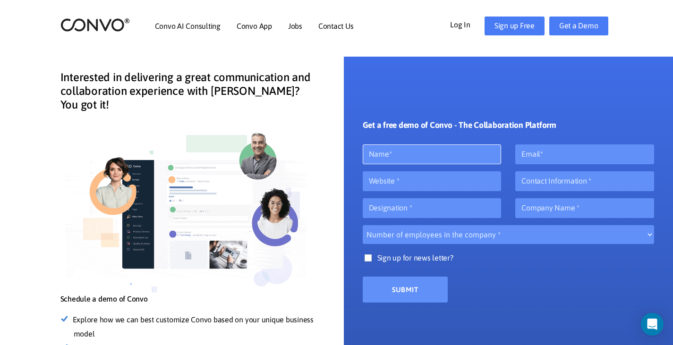
click at [444, 155] on input "text" at bounding box center [432, 155] width 139 height 20
type input "[PERSON_NAME]"
click at [453, 183] on input "text" at bounding box center [432, 182] width 139 height 20
click at [454, 112] on div "Get a free demo of Convo - The Collaboration Platform [PERSON_NAME] Number of e…" at bounding box center [509, 189] width 292 height 227
click at [436, 182] on input "text" at bounding box center [432, 182] width 139 height 20
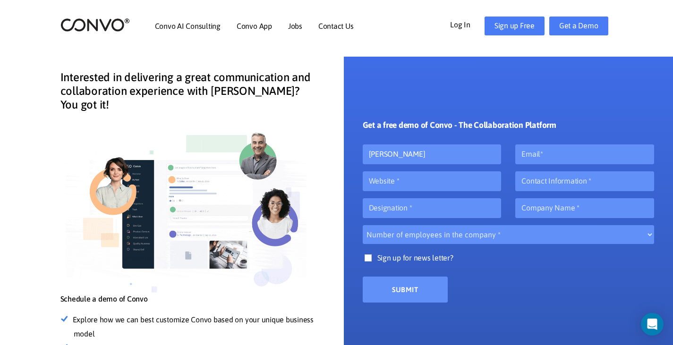
click at [439, 167] on div "[PERSON_NAME]" at bounding box center [432, 158] width 153 height 27
drag, startPoint x: 444, startPoint y: 154, endPoint x: 414, endPoint y: 135, distance: 35.9
click at [444, 154] on input "[PERSON_NAME]" at bounding box center [432, 155] width 139 height 20
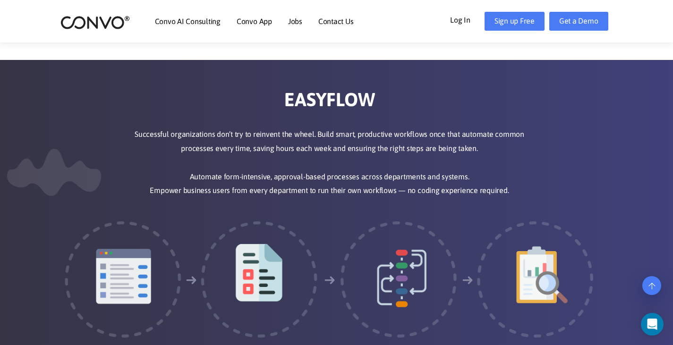
scroll to position [1276, 0]
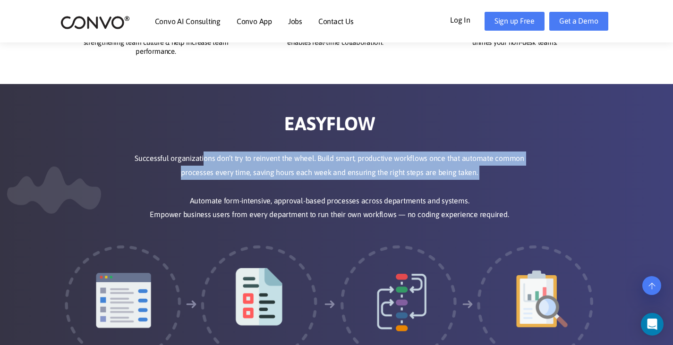
drag, startPoint x: 207, startPoint y: 160, endPoint x: 374, endPoint y: 193, distance: 169.6
click at [347, 188] on p "Successful organizations don’t try to reinvent the wheel. Build smart, producti…" at bounding box center [330, 187] width 404 height 70
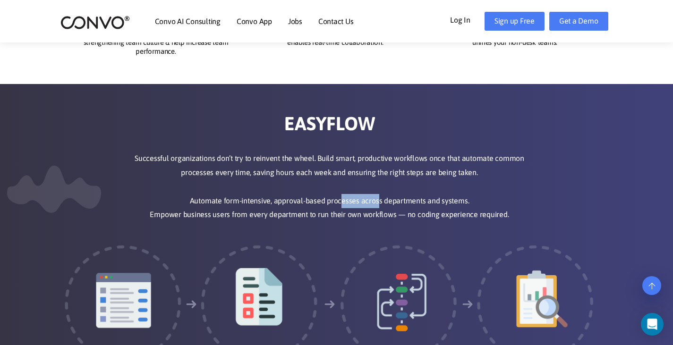
click at [322, 198] on p "Successful organizations don’t try to reinvent the wheel. Build smart, producti…" at bounding box center [330, 187] width 404 height 70
drag, startPoint x: 262, startPoint y: 160, endPoint x: 343, endPoint y: 192, distance: 87.1
click at [282, 163] on p "Successful organizations don’t try to reinvent the wheel. Build smart, producti…" at bounding box center [330, 187] width 404 height 70
drag, startPoint x: 325, startPoint y: 201, endPoint x: 283, endPoint y: 195, distance: 43.0
click at [303, 199] on p "Successful organizations don’t try to reinvent the wheel. Build smart, producti…" at bounding box center [330, 187] width 404 height 70
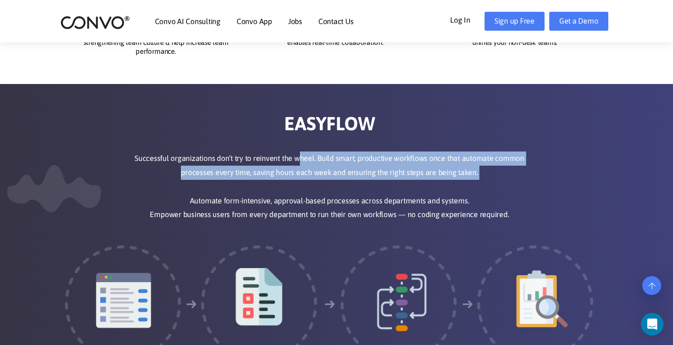
drag, startPoint x: 299, startPoint y: 166, endPoint x: 377, endPoint y: 200, distance: 85.1
click at [366, 191] on p "Successful organizations don’t try to reinvent the wheel. Build smart, producti…" at bounding box center [330, 187] width 404 height 70
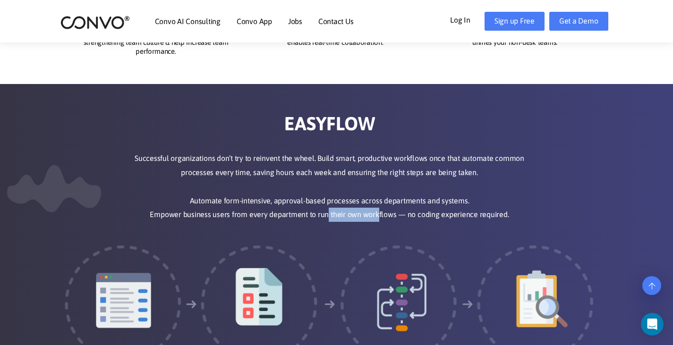
drag, startPoint x: 365, startPoint y: 216, endPoint x: 250, endPoint y: 172, distance: 123.2
click at [286, 200] on p "Successful organizations don’t try to reinvent the wheel. Build smart, producti…" at bounding box center [330, 187] width 404 height 70
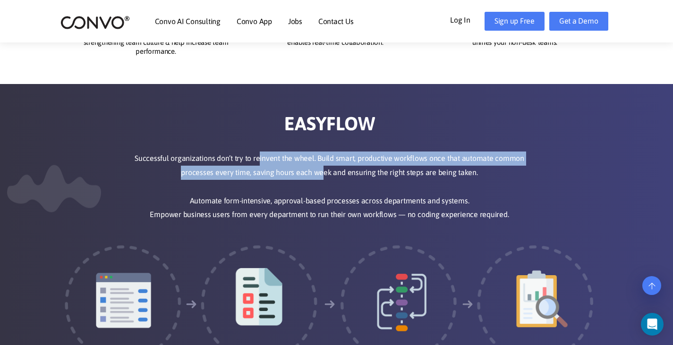
click at [400, 195] on p "Successful organizations don’t try to reinvent the wheel. Build smart, producti…" at bounding box center [330, 187] width 404 height 70
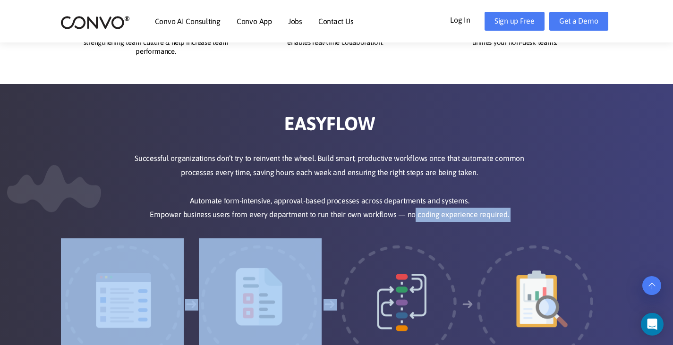
drag, startPoint x: 435, startPoint y: 223, endPoint x: 282, endPoint y: 151, distance: 169.3
click at [347, 188] on div "EASYFLOW Successful organizations don’t try to reinvent the wheel. Build smart,…" at bounding box center [329, 238] width 539 height 253
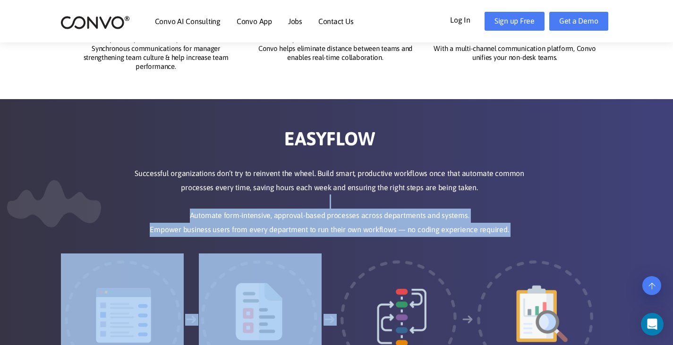
scroll to position [1290, 0]
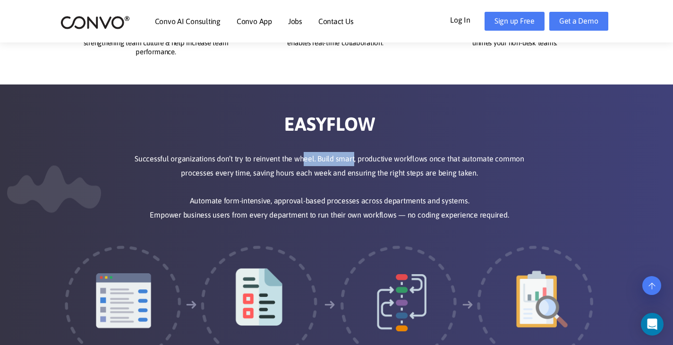
click at [463, 186] on p "Successful organizations don’t try to reinvent the wheel. Build smart, producti…" at bounding box center [330, 187] width 404 height 70
drag, startPoint x: 357, startPoint y: 179, endPoint x: 315, endPoint y: 162, distance: 45.4
click at [329, 168] on p "Successful organizations don’t try to reinvent the wheel. Build smart, producti…" at bounding box center [330, 187] width 404 height 70
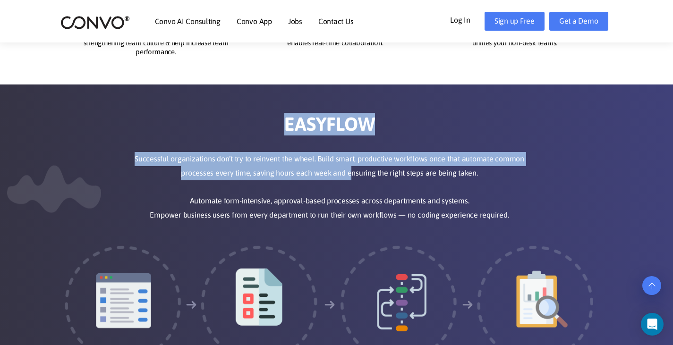
drag, startPoint x: 301, startPoint y: 151, endPoint x: 365, endPoint y: 176, distance: 69.0
click at [360, 174] on div "EASYFLOW Successful organizations don’t try to reinvent the wheel. Build smart,…" at bounding box center [329, 239] width 539 height 253
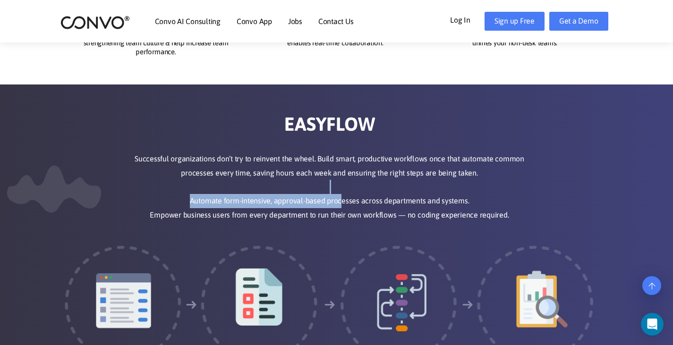
drag, startPoint x: 367, startPoint y: 194, endPoint x: 272, endPoint y: 169, distance: 98.6
click at [312, 187] on p "Successful organizations don’t try to reinvent the wheel. Build smart, producti…" at bounding box center [330, 187] width 404 height 70
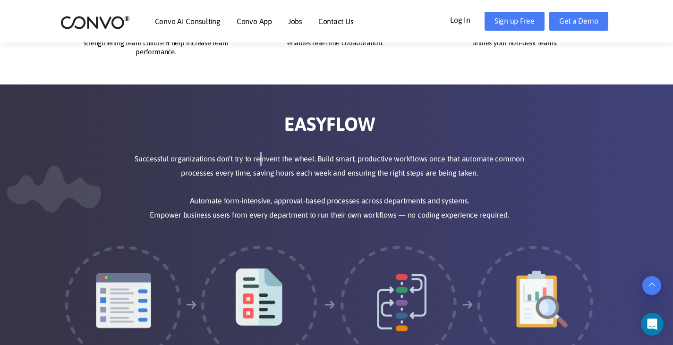
drag, startPoint x: 258, startPoint y: 160, endPoint x: 298, endPoint y: 183, distance: 46.5
click at [279, 166] on p "Successful organizations don’t try to reinvent the wheel. Build smart, producti…" at bounding box center [330, 187] width 404 height 70
drag, startPoint x: 292, startPoint y: 191, endPoint x: 255, endPoint y: 177, distance: 40.2
click at [270, 186] on p "Successful organizations don’t try to reinvent the wheel. Build smart, producti…" at bounding box center [330, 187] width 404 height 70
drag, startPoint x: 247, startPoint y: 170, endPoint x: 288, endPoint y: 211, distance: 57.8
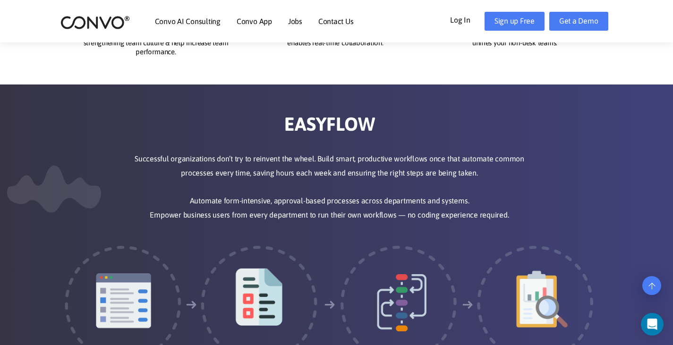
click at [257, 178] on p "Successful organizations don’t try to reinvent the wheel. Build smart, producti…" at bounding box center [330, 187] width 404 height 70
drag, startPoint x: 288, startPoint y: 211, endPoint x: 229, endPoint y: 150, distance: 85.2
click at [258, 184] on p "Successful organizations don’t try to reinvent the wheel. Build smart, producti…" at bounding box center [330, 187] width 404 height 70
click at [258, 163] on div "EASYFLOW Successful organizations don’t try to reinvent the wheel. Build smart,…" at bounding box center [329, 239] width 539 height 253
drag, startPoint x: 282, startPoint y: 190, endPoint x: 247, endPoint y: 169, distance: 41.3
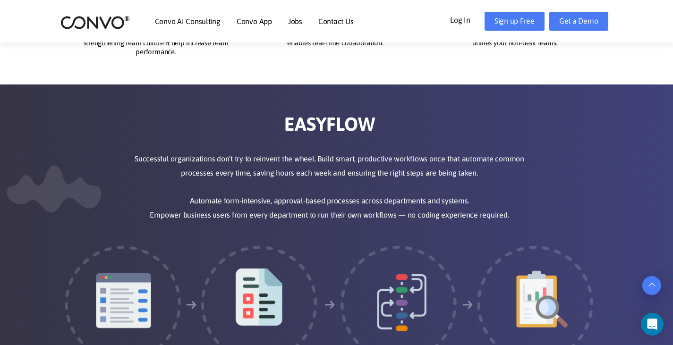
click at [252, 172] on p "Successful organizations don’t try to reinvent the wheel. Build smart, producti…" at bounding box center [330, 187] width 404 height 70
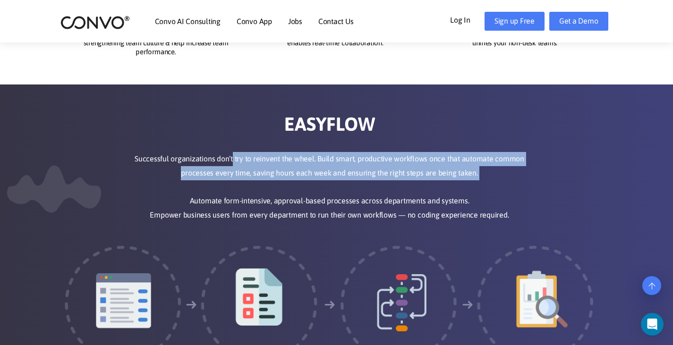
drag, startPoint x: 248, startPoint y: 172, endPoint x: 274, endPoint y: 205, distance: 42.1
click at [267, 193] on p "Successful organizations don’t try to reinvent the wheel. Build smart, producti…" at bounding box center [330, 187] width 404 height 70
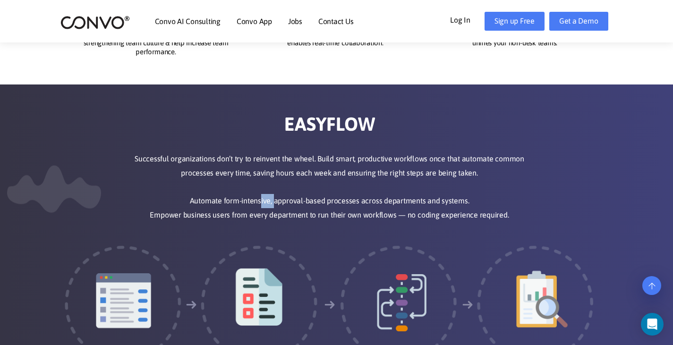
drag, startPoint x: 274, startPoint y: 205, endPoint x: 234, endPoint y: 187, distance: 43.8
click at [256, 197] on p "Successful organizations don’t try to reinvent the wheel. Build smart, producti…" at bounding box center [330, 187] width 404 height 70
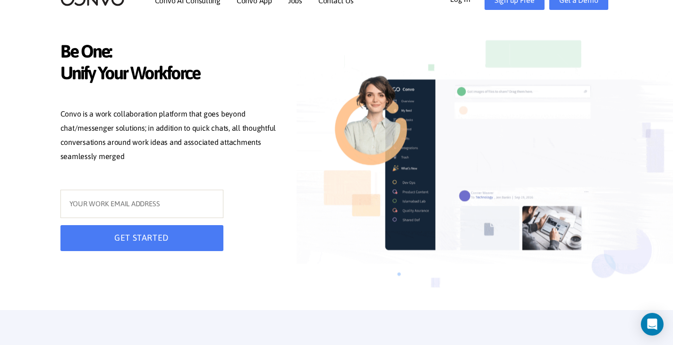
scroll to position [0, 0]
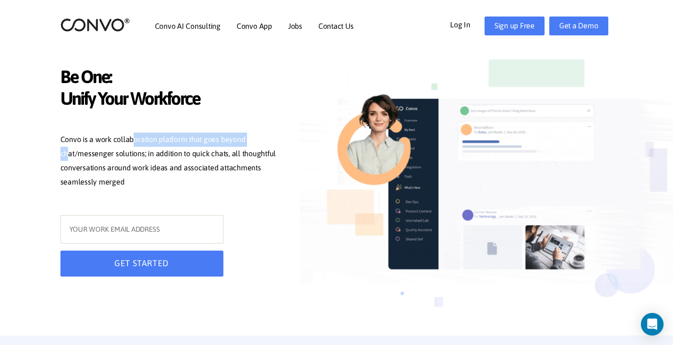
drag, startPoint x: 63, startPoint y: 152, endPoint x: 217, endPoint y: 144, distance: 154.3
click at [180, 138] on p "Convo is a work collaboration platform that goes beyond chat/messenger solution…" at bounding box center [171, 162] width 222 height 59
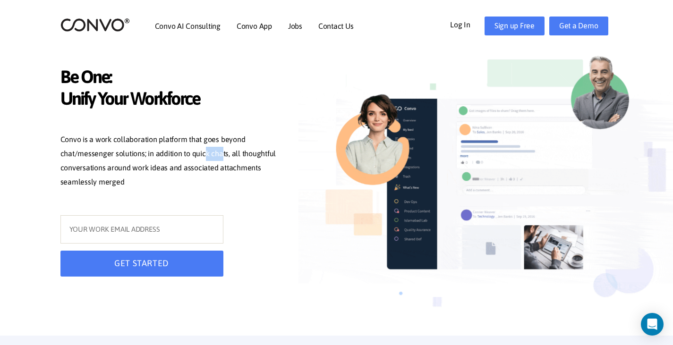
drag, startPoint x: 200, startPoint y: 153, endPoint x: 106, endPoint y: 137, distance: 95.3
click at [165, 151] on p "Convo is a work collaboration platform that goes beyond chat/messenger solution…" at bounding box center [171, 162] width 222 height 59
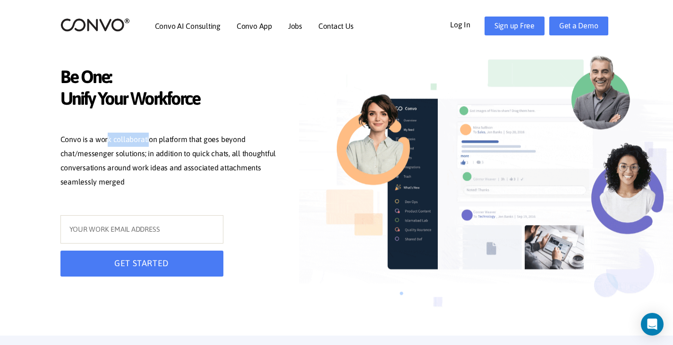
drag, startPoint x: 106, startPoint y: 137, endPoint x: 165, endPoint y: 145, distance: 59.6
click at [157, 141] on p "Convo is a work collaboration platform that goes beyond chat/messenger solution…" at bounding box center [171, 162] width 222 height 59
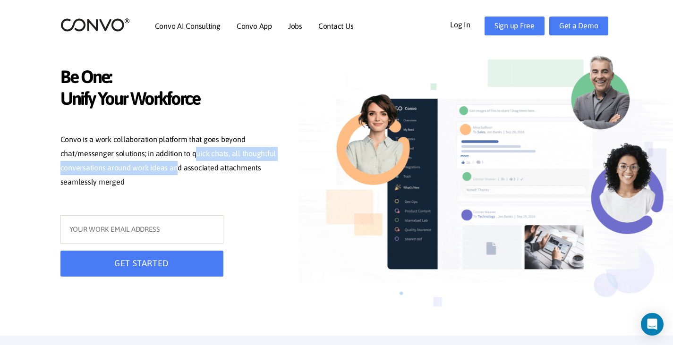
drag, startPoint x: 176, startPoint y: 161, endPoint x: 146, endPoint y: 148, distance: 33.0
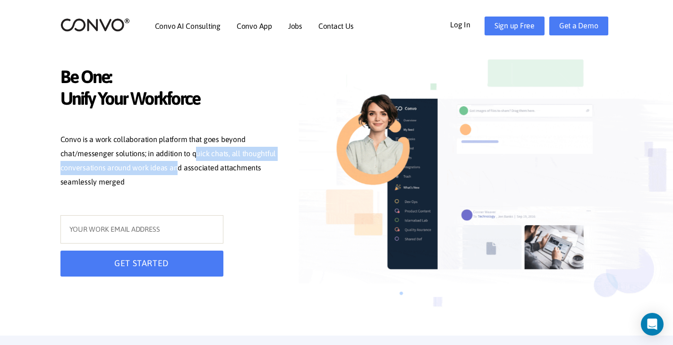
click at [158, 154] on p "Convo is a work collaboration platform that goes beyond chat/messenger solution…" at bounding box center [171, 162] width 222 height 59
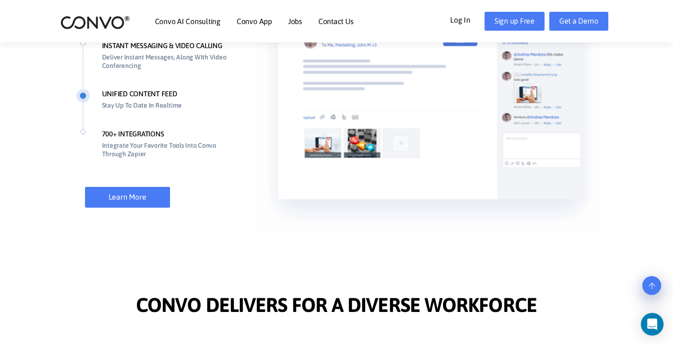
scroll to position [803, 0]
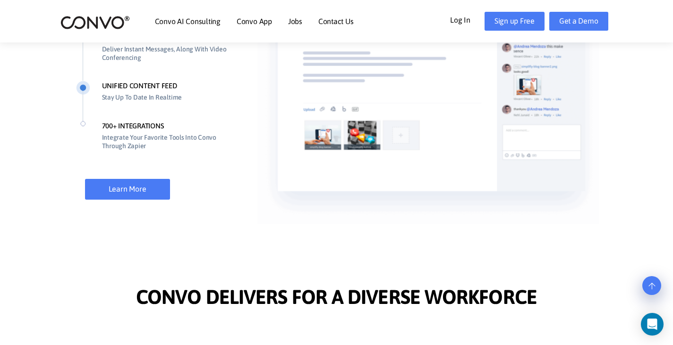
click at [116, 125] on li "700+ INTEGRATIONS Integrate Your Favorite Tools Into Convo Through Zapier" at bounding box center [157, 145] width 163 height 49
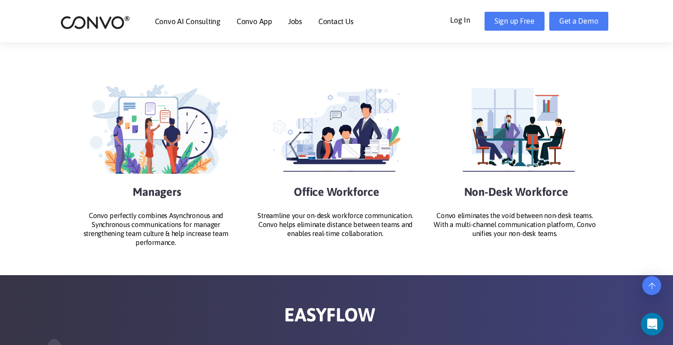
scroll to position [1087, 0]
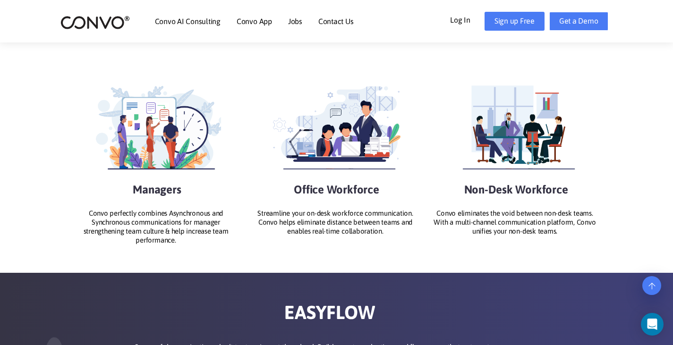
drag, startPoint x: 563, startPoint y: 31, endPoint x: 567, endPoint y: 25, distance: 7.9
click at [564, 29] on div "Convo AI Consulting Convo App Convo App Features Jobs Contact Us Log In Get a D…" at bounding box center [336, 21] width 567 height 41
click at [567, 23] on link "Get a Demo" at bounding box center [579, 21] width 59 height 19
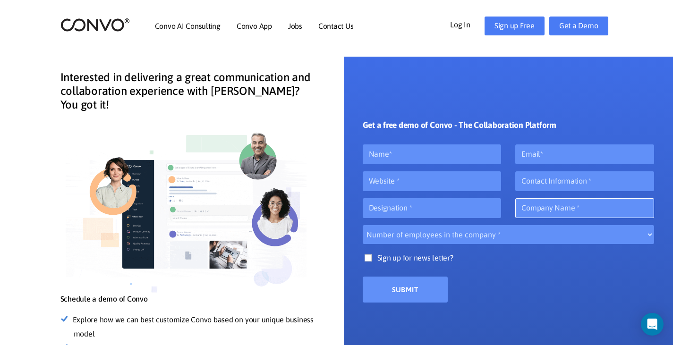
drag, startPoint x: 550, startPoint y: 215, endPoint x: 549, endPoint y: 197, distance: 18.5
click at [550, 214] on input "text" at bounding box center [585, 208] width 139 height 20
click at [556, 181] on input "number" at bounding box center [585, 182] width 139 height 20
drag, startPoint x: 430, startPoint y: 179, endPoint x: 427, endPoint y: 189, distance: 10.5
click at [430, 179] on input "text" at bounding box center [432, 182] width 139 height 20
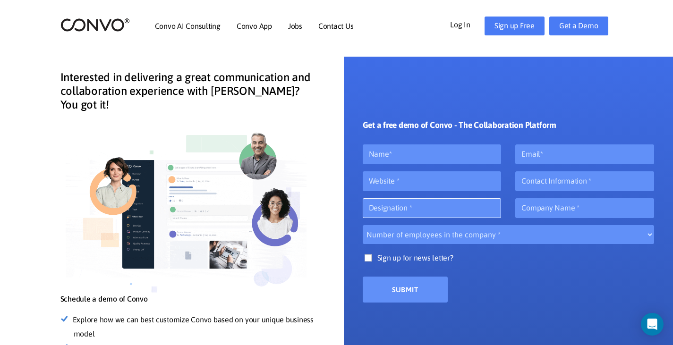
drag, startPoint x: 425, startPoint y: 201, endPoint x: 424, endPoint y: 182, distance: 18.5
click at [426, 201] on input "text" at bounding box center [432, 208] width 139 height 20
click at [425, 181] on input "text" at bounding box center [432, 182] width 139 height 20
drag, startPoint x: 417, startPoint y: 203, endPoint x: 417, endPoint y: 181, distance: 21.3
click at [417, 202] on input "text" at bounding box center [432, 208] width 139 height 20
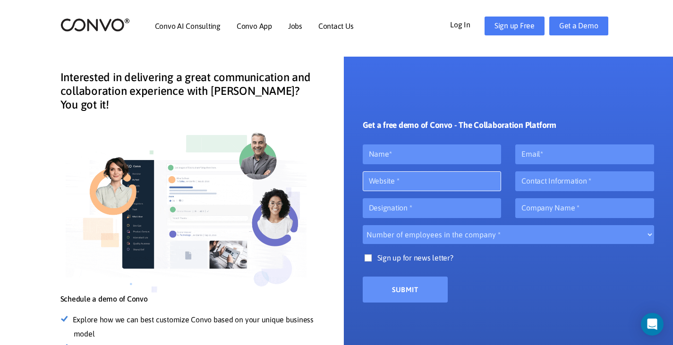
click at [417, 181] on input "text" at bounding box center [432, 182] width 139 height 20
drag, startPoint x: 400, startPoint y: 210, endPoint x: 400, endPoint y: 197, distance: 13.2
click at [400, 206] on input "text" at bounding box center [432, 208] width 139 height 20
drag, startPoint x: 404, startPoint y: 184, endPoint x: 410, endPoint y: 200, distance: 17.5
click at [406, 186] on input "text" at bounding box center [432, 182] width 139 height 20
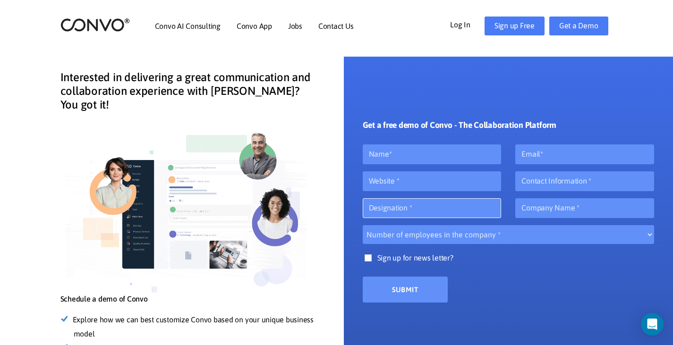
drag, startPoint x: 411, startPoint y: 201, endPoint x: 412, endPoint y: 187, distance: 14.2
click at [411, 198] on div "Get a free demo of Convo - The Collaboration Platform Number of employees in th…" at bounding box center [509, 207] width 306 height 189
drag, startPoint x: 413, startPoint y: 183, endPoint x: 412, endPoint y: 212, distance: 29.4
click at [413, 183] on input "text" at bounding box center [432, 182] width 139 height 20
click at [412, 213] on input "text" at bounding box center [432, 208] width 139 height 20
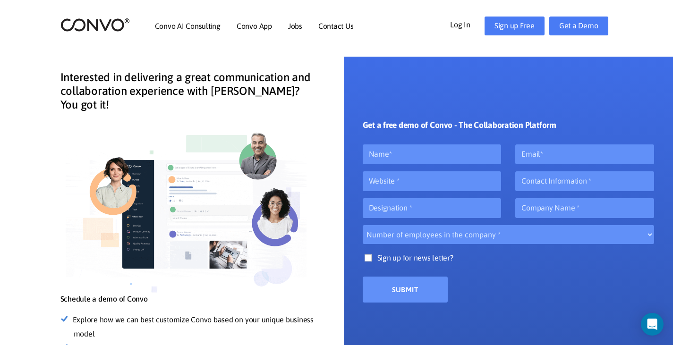
click at [413, 193] on div at bounding box center [432, 185] width 153 height 27
drag, startPoint x: 411, startPoint y: 213, endPoint x: 413, endPoint y: 187, distance: 25.6
click at [411, 212] on input "text" at bounding box center [432, 208] width 139 height 20
click at [413, 187] on input "text" at bounding box center [432, 182] width 139 height 20
click at [412, 173] on input "text" at bounding box center [432, 182] width 139 height 20
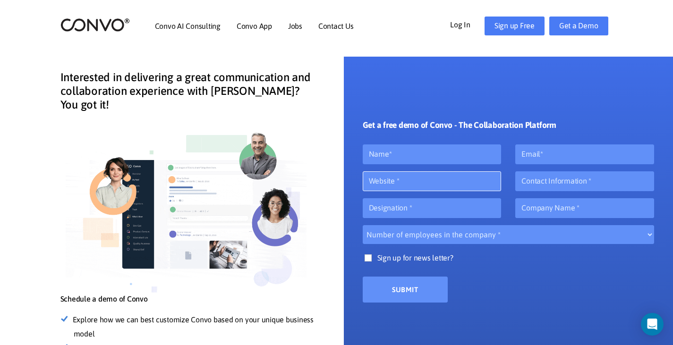
drag, startPoint x: 412, startPoint y: 188, endPoint x: 411, endPoint y: 178, distance: 10.4
click at [412, 188] on input "text" at bounding box center [432, 182] width 139 height 20
drag, startPoint x: 409, startPoint y: 160, endPoint x: 411, endPoint y: 164, distance: 4.9
click at [410, 162] on input "text" at bounding box center [432, 155] width 139 height 20
drag, startPoint x: 401, startPoint y: 155, endPoint x: 382, endPoint y: 173, distance: 25.7
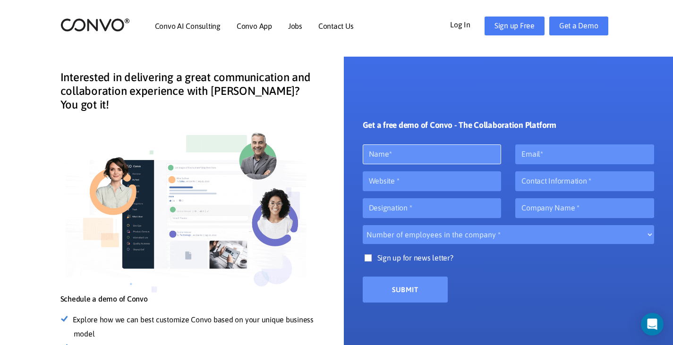
click at [400, 155] on input "text" at bounding box center [432, 155] width 139 height 20
drag, startPoint x: 375, startPoint y: 180, endPoint x: 377, endPoint y: 187, distance: 6.9
click at [375, 181] on input "text" at bounding box center [432, 182] width 139 height 20
click at [378, 203] on input "text" at bounding box center [432, 208] width 139 height 20
click at [382, 221] on div at bounding box center [432, 211] width 153 height 27
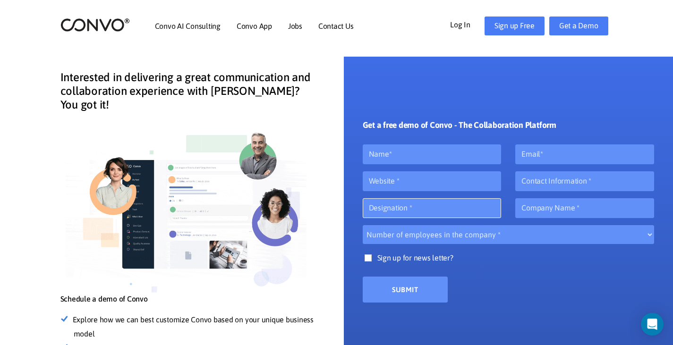
click at [387, 209] on input "text" at bounding box center [432, 208] width 139 height 20
click at [524, 210] on input "text" at bounding box center [585, 208] width 139 height 20
click at [537, 181] on input "number" at bounding box center [585, 182] width 139 height 20
click at [543, 161] on input "email" at bounding box center [585, 155] width 139 height 20
click at [476, 187] on input "text" at bounding box center [432, 182] width 139 height 20
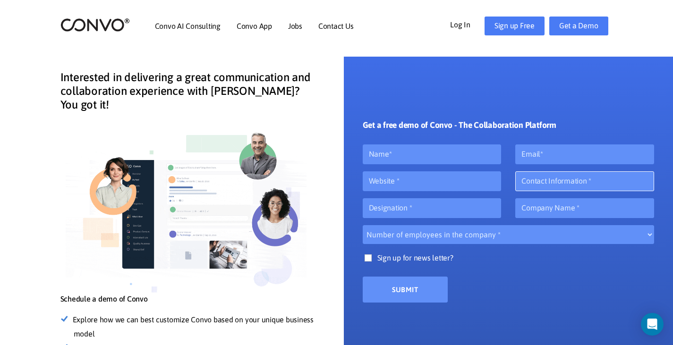
drag, startPoint x: 544, startPoint y: 186, endPoint x: 542, endPoint y: 199, distance: 13.8
click at [544, 186] on input "number" at bounding box center [585, 182] width 139 height 20
click at [542, 201] on input "text" at bounding box center [585, 208] width 139 height 20
click at [471, 211] on input "text" at bounding box center [432, 208] width 139 height 20
drag, startPoint x: 444, startPoint y: 230, endPoint x: 489, endPoint y: 222, distance: 45.5
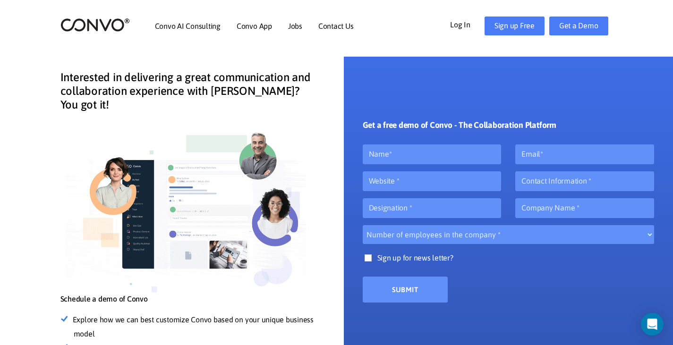
click at [444, 230] on select "Number of employees in the company * 10 20 50 100 500" at bounding box center [509, 234] width 292 height 19
drag, startPoint x: 530, startPoint y: 211, endPoint x: 489, endPoint y: 214, distance: 40.7
click at [529, 212] on input "text" at bounding box center [585, 208] width 139 height 20
drag, startPoint x: 453, startPoint y: 214, endPoint x: 454, endPoint y: 233, distance: 18.9
click at [453, 214] on input "text" at bounding box center [432, 208] width 139 height 20
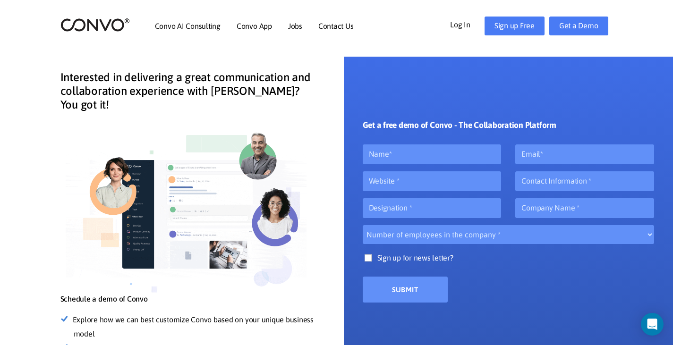
click at [455, 236] on select "Number of employees in the company * 10 20 50 100 500" at bounding box center [509, 234] width 292 height 19
click at [453, 214] on input "text" at bounding box center [432, 208] width 139 height 20
click at [530, 215] on input "text" at bounding box center [585, 208] width 139 height 20
drag, startPoint x: 507, startPoint y: 236, endPoint x: 489, endPoint y: 221, distance: 23.8
click at [506, 236] on select "Number of employees in the company * 10 20 50 100 500" at bounding box center [509, 234] width 292 height 19
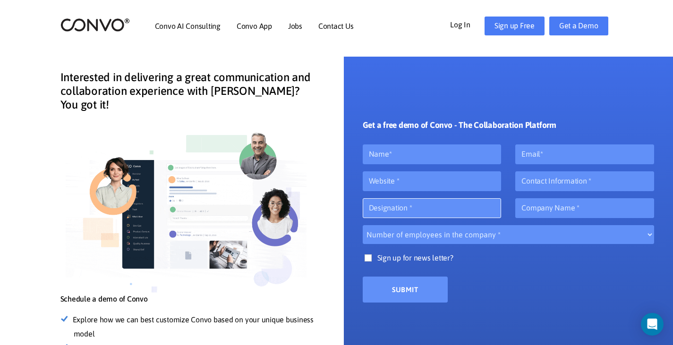
click at [449, 212] on input "text" at bounding box center [432, 208] width 139 height 20
click at [454, 231] on select "Number of employees in the company * 10 20 50 100 500" at bounding box center [509, 234] width 292 height 19
drag, startPoint x: 585, startPoint y: 206, endPoint x: 499, endPoint y: 208, distance: 86.5
click at [582, 206] on input "text" at bounding box center [585, 208] width 139 height 20
drag, startPoint x: 448, startPoint y: 207, endPoint x: 458, endPoint y: 197, distance: 14.0
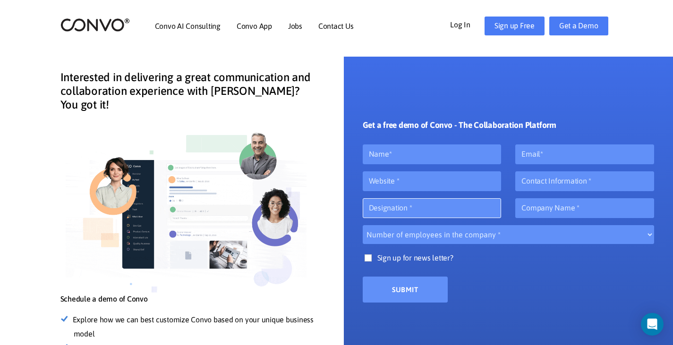
click at [448, 206] on input "text" at bounding box center [432, 208] width 139 height 20
click at [455, 183] on input "text" at bounding box center [432, 182] width 139 height 20
click at [537, 182] on input "number" at bounding box center [585, 182] width 139 height 20
drag, startPoint x: 538, startPoint y: 155, endPoint x: 487, endPoint y: 155, distance: 51.0
click at [538, 155] on input "email" at bounding box center [585, 155] width 139 height 20
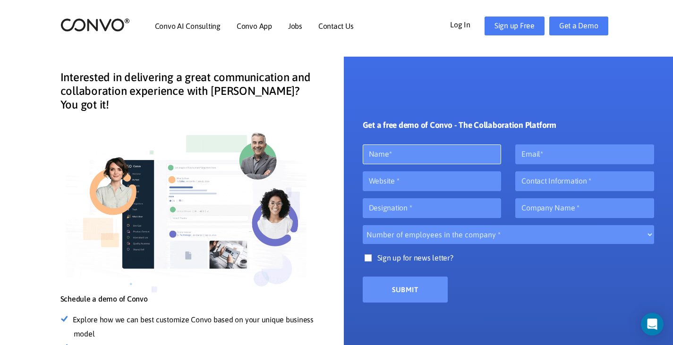
drag, startPoint x: 476, startPoint y: 155, endPoint x: 539, endPoint y: 155, distance: 62.4
click at [476, 155] on input "text" at bounding box center [432, 155] width 139 height 20
click at [561, 159] on input "email" at bounding box center [585, 155] width 139 height 20
drag, startPoint x: 555, startPoint y: 185, endPoint x: 472, endPoint y: 185, distance: 83.6
click at [547, 185] on input "number" at bounding box center [585, 182] width 139 height 20
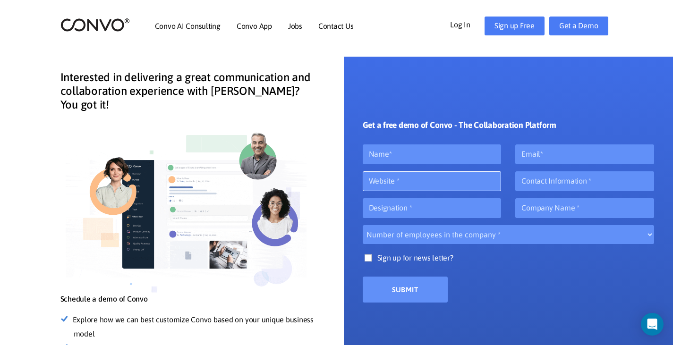
click at [471, 185] on input "text" at bounding box center [432, 182] width 139 height 20
click at [456, 204] on input "text" at bounding box center [432, 208] width 139 height 20
click at [562, 204] on input "text" at bounding box center [585, 208] width 139 height 20
click at [555, 184] on input "number" at bounding box center [585, 182] width 139 height 20
drag, startPoint x: 464, startPoint y: 182, endPoint x: 464, endPoint y: 164, distance: 18.4
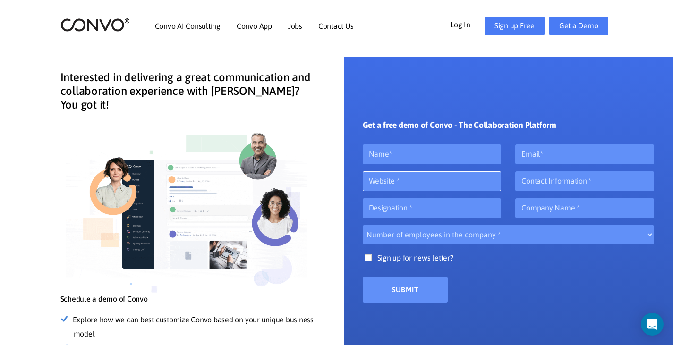
click at [463, 181] on input "text" at bounding box center [432, 182] width 139 height 20
drag, startPoint x: 464, startPoint y: 164, endPoint x: 496, endPoint y: 159, distance: 33.0
click at [467, 163] on input "text" at bounding box center [432, 155] width 139 height 20
drag, startPoint x: 546, startPoint y: 155, endPoint x: 552, endPoint y: 186, distance: 31.9
click at [548, 158] on input "email" at bounding box center [585, 155] width 139 height 20
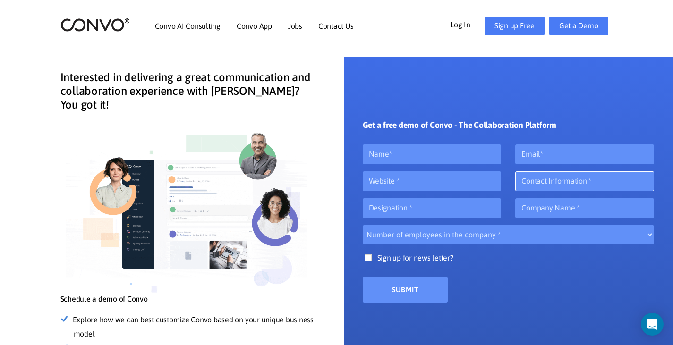
drag, startPoint x: 553, startPoint y: 187, endPoint x: 507, endPoint y: 186, distance: 45.8
click at [541, 186] on input "number" at bounding box center [585, 182] width 139 height 20
drag, startPoint x: 436, startPoint y: 189, endPoint x: 433, endPoint y: 166, distance: 23.4
click at [436, 187] on input "text" at bounding box center [432, 182] width 139 height 20
drag, startPoint x: 435, startPoint y: 163, endPoint x: 460, endPoint y: 163, distance: 25.1
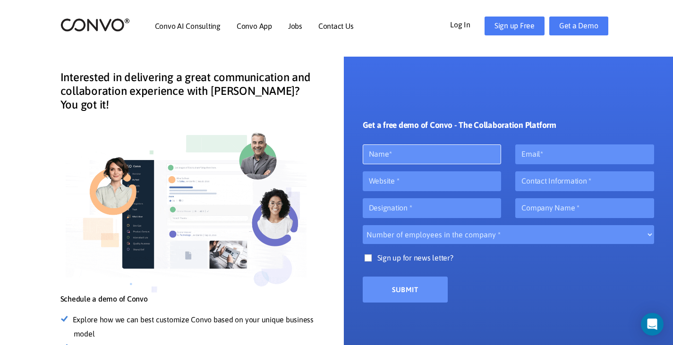
click at [452, 163] on input "text" at bounding box center [432, 155] width 139 height 20
drag, startPoint x: 554, startPoint y: 152, endPoint x: 557, endPoint y: 179, distance: 26.6
click at [558, 165] on div at bounding box center [584, 158] width 153 height 27
click at [550, 180] on input "number" at bounding box center [585, 182] width 139 height 20
click at [476, 184] on input "text" at bounding box center [432, 182] width 139 height 20
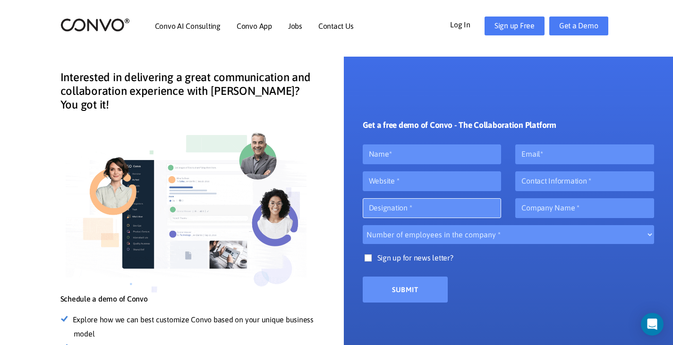
click at [465, 214] on input "text" at bounding box center [432, 208] width 139 height 20
click at [527, 204] on input "text" at bounding box center [585, 208] width 139 height 20
drag
click at [532, 186] on input "number" at bounding box center [585, 182] width 139 height 20
click at [492, 185] on input "text" at bounding box center [432, 182] width 139 height 20
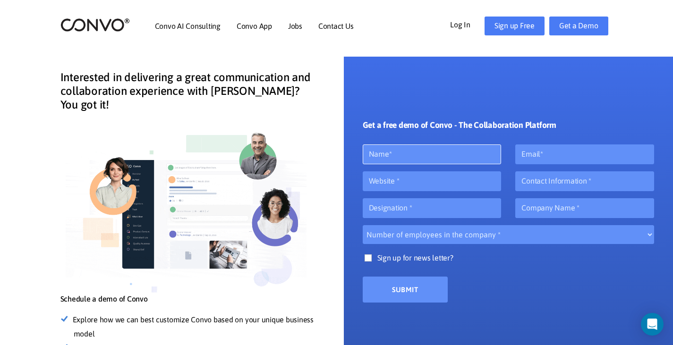
click at [479, 159] on input "text" at bounding box center [432, 155] width 139 height 20
click at [545, 162] on input "email" at bounding box center [585, 155] width 139 height 20
click at [541, 185] on input "number" at bounding box center [585, 182] width 139 height 20
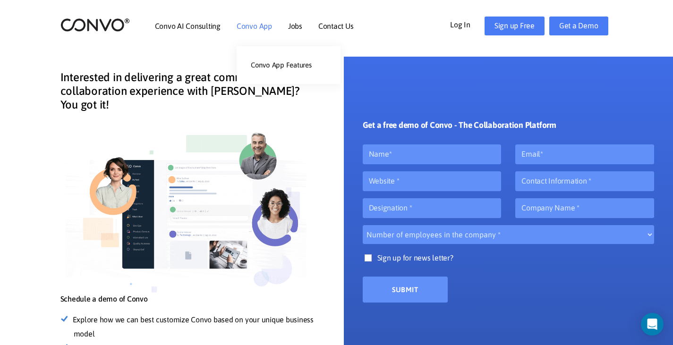
click at [250, 27] on link "Convo App" at bounding box center [254, 26] width 35 height 8
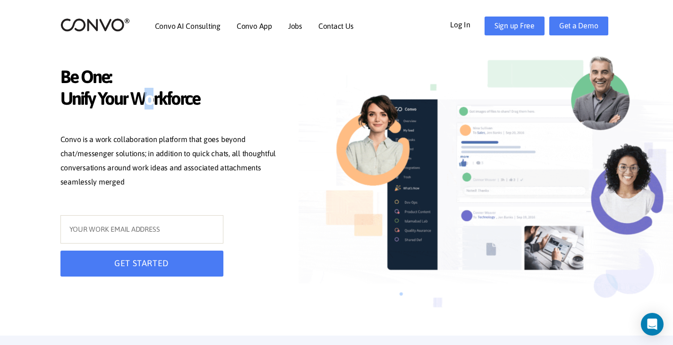
drag, startPoint x: 152, startPoint y: 98, endPoint x: 96, endPoint y: 86, distance: 57.6
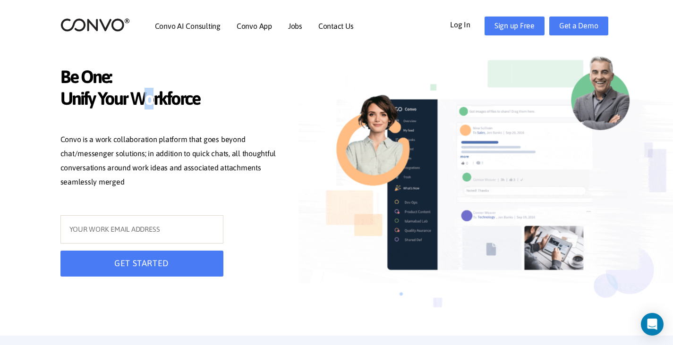
click at [131, 96] on span "Unify Your Workforce" at bounding box center [171, 100] width 222 height 24
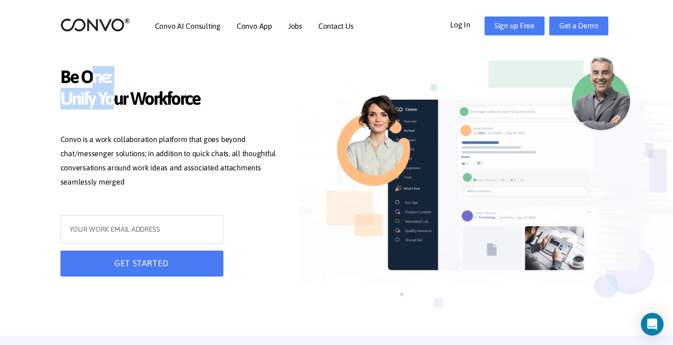
drag, startPoint x: 90, startPoint y: 81, endPoint x: 185, endPoint y: 93, distance: 95.7
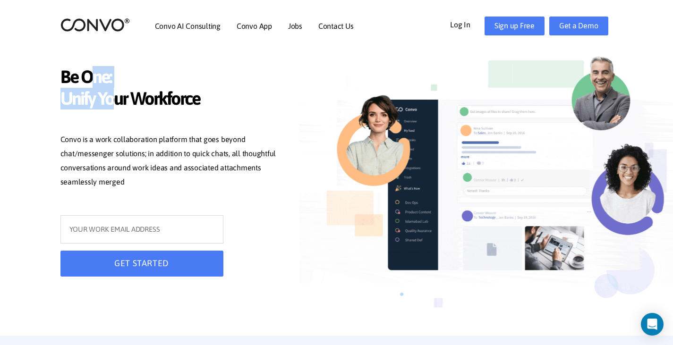
click at [127, 90] on h1 "Be One: Unify Your Workforce" at bounding box center [171, 92] width 222 height 52
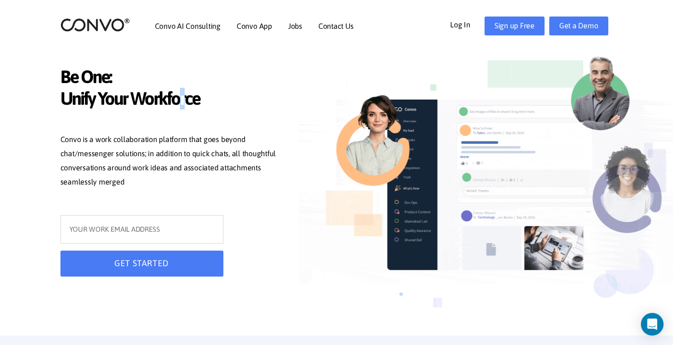
drag, startPoint x: 185, startPoint y: 93, endPoint x: 96, endPoint y: 80, distance: 89.7
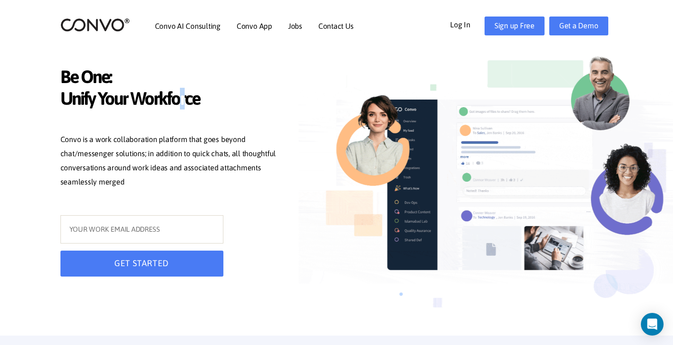
click at [167, 93] on span "Unify Your Workforce" at bounding box center [171, 100] width 222 height 24
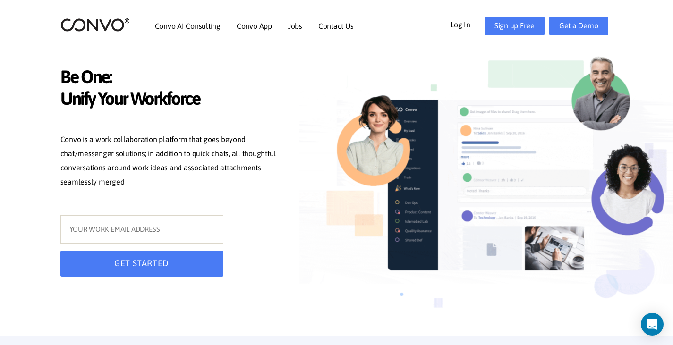
drag, startPoint x: 91, startPoint y: 79, endPoint x: 102, endPoint y: 79, distance: 10.9
click at [102, 79] on span "Be One:" at bounding box center [171, 78] width 222 height 24
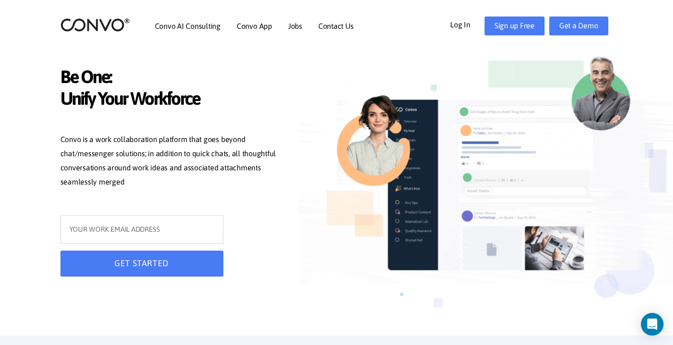
drag, startPoint x: 144, startPoint y: 89, endPoint x: 104, endPoint y: 87, distance: 40.2
click at [132, 90] on span "Unify Your Workforce" at bounding box center [171, 100] width 222 height 24
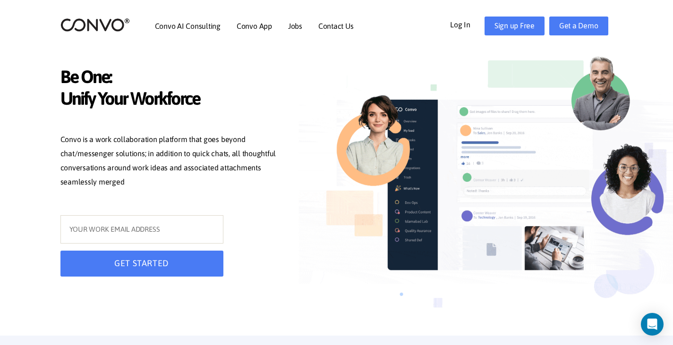
click at [88, 84] on div "Be One: Unify Your Workforce Convo is a work collaboration platform that goes b…" at bounding box center [171, 168] width 236 height 232
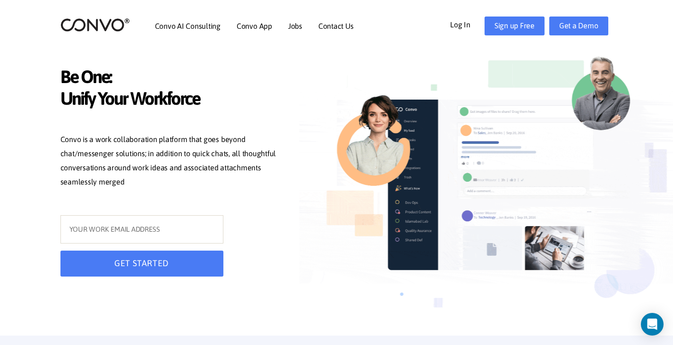
click at [129, 101] on span "Unify Your Workforce" at bounding box center [171, 100] width 222 height 24
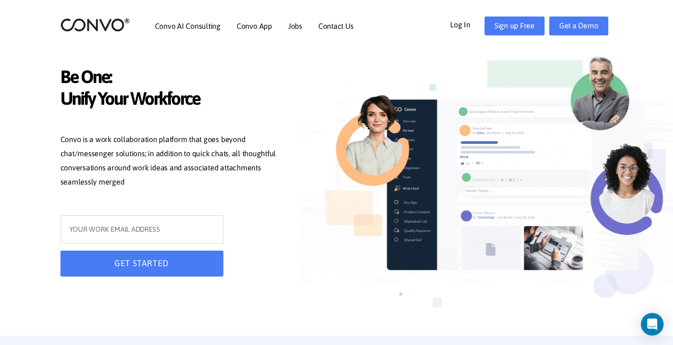
drag, startPoint x: 195, startPoint y: 97, endPoint x: 136, endPoint y: 103, distance: 59.0
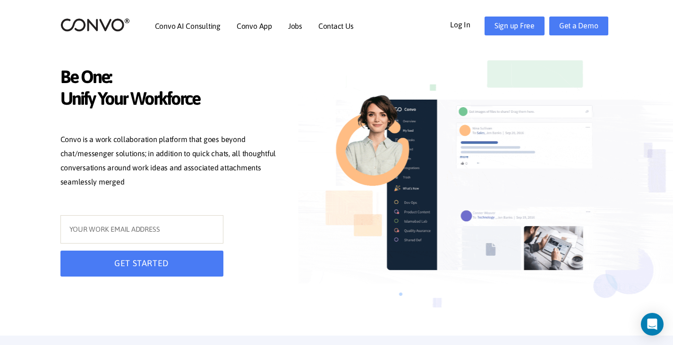
click at [168, 101] on span "Unify Your Workforce" at bounding box center [171, 100] width 222 height 24
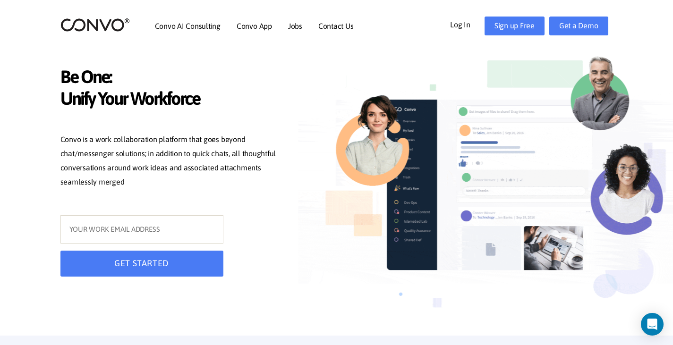
drag, startPoint x: 136, startPoint y: 103, endPoint x: 167, endPoint y: 103, distance: 31.2
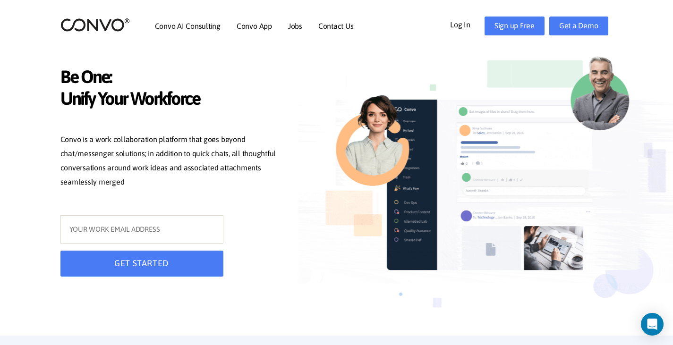
click at [157, 103] on span "Unify Your Workforce" at bounding box center [171, 100] width 222 height 24
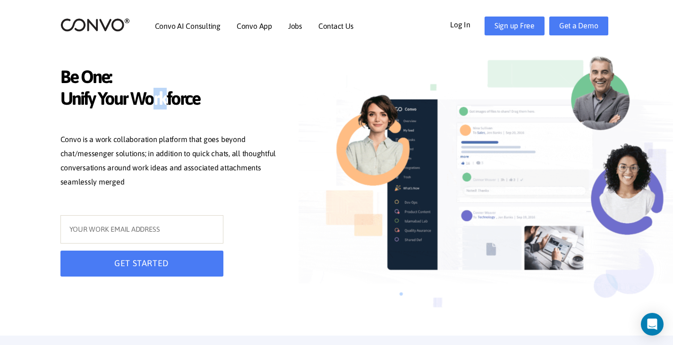
drag, startPoint x: 163, startPoint y: 104, endPoint x: 125, endPoint y: 108, distance: 38.0
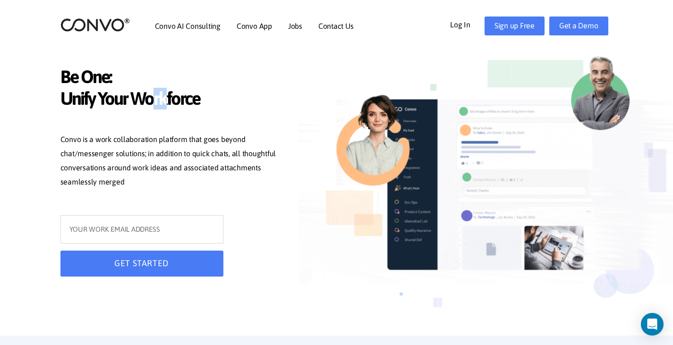
click at [134, 106] on span "Unify Your Workforce" at bounding box center [171, 100] width 222 height 24
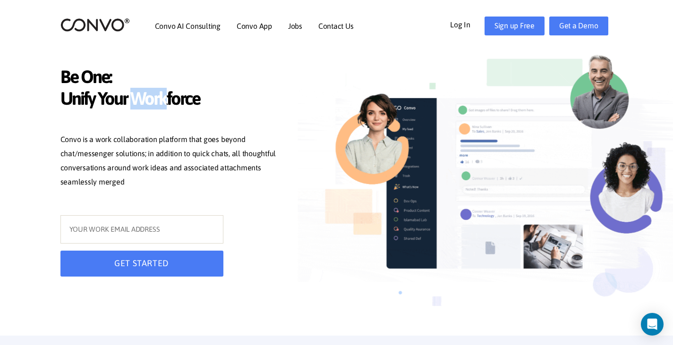
drag, startPoint x: 62, startPoint y: 140, endPoint x: 231, endPoint y: 181, distance: 173.2
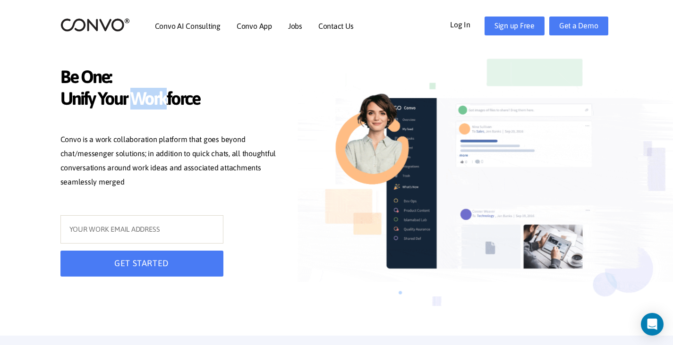
click at [231, 181] on p "Convo is a work collaboration platform that goes beyond chat/messenger solution…" at bounding box center [171, 162] width 222 height 59
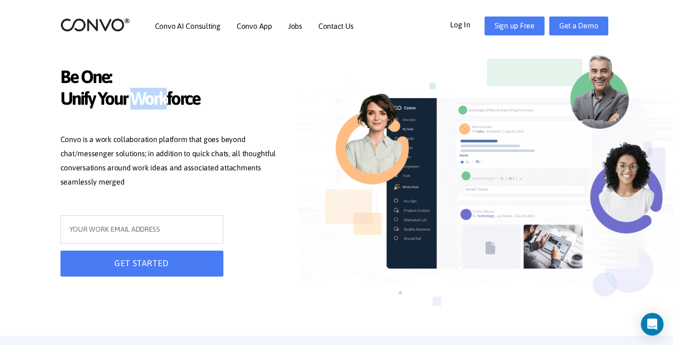
copy p "Convo is a work collaboration platform that goes beyond chat/messenger solution…"
